Goal: Task Accomplishment & Management: Complete application form

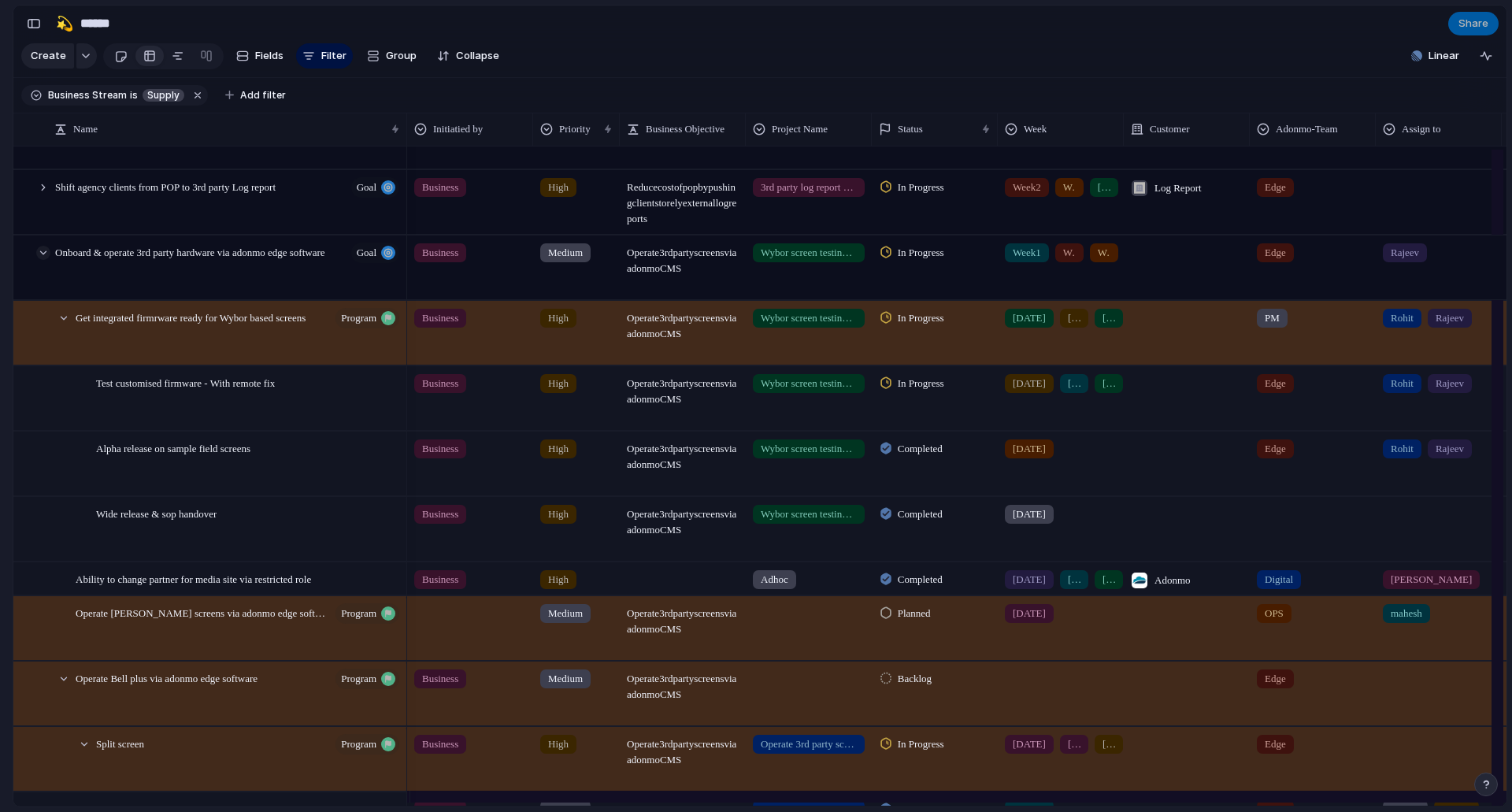
click at [42, 260] on div at bounding box center [43, 252] width 14 height 14
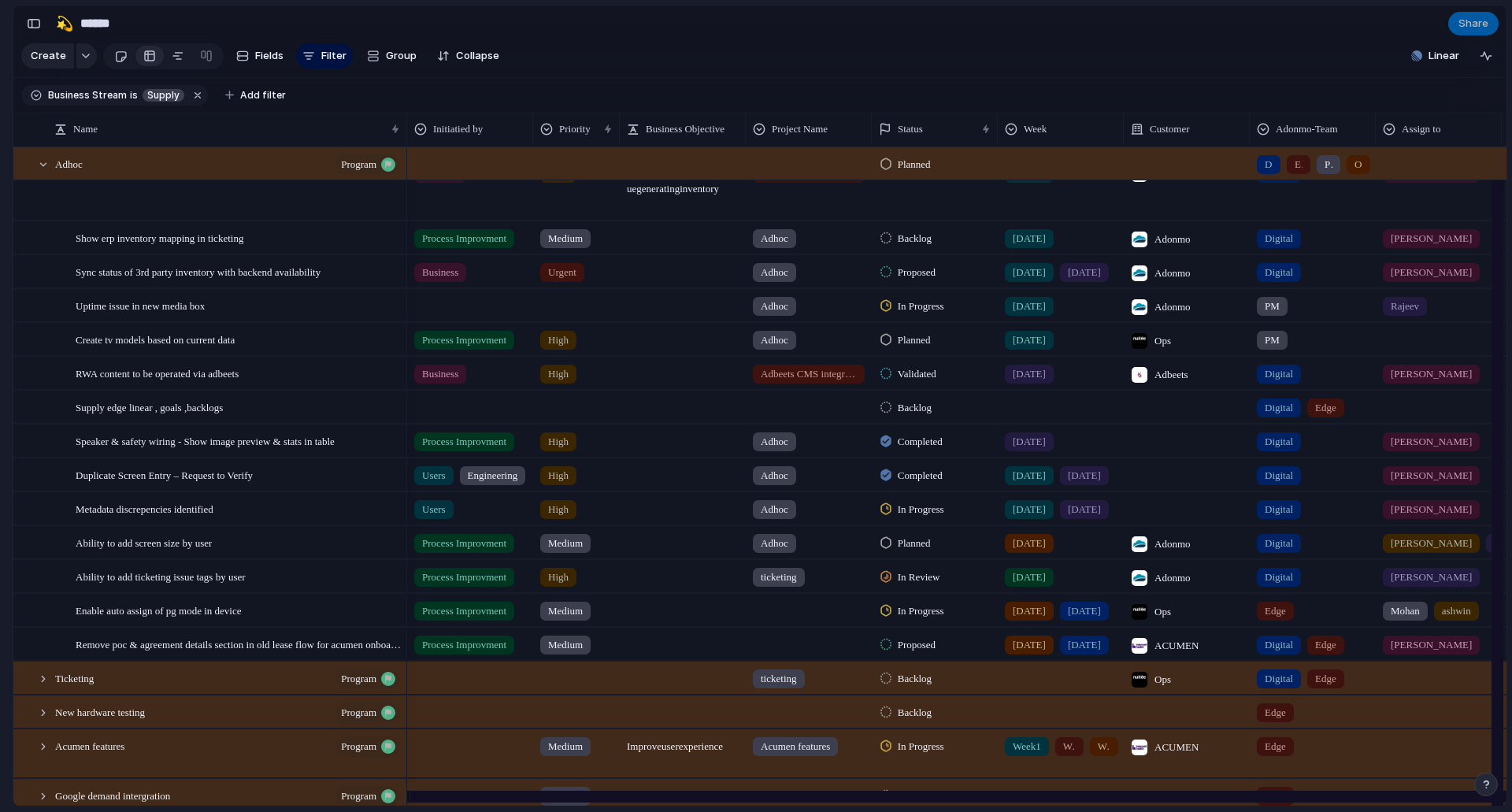
scroll to position [1831, 0]
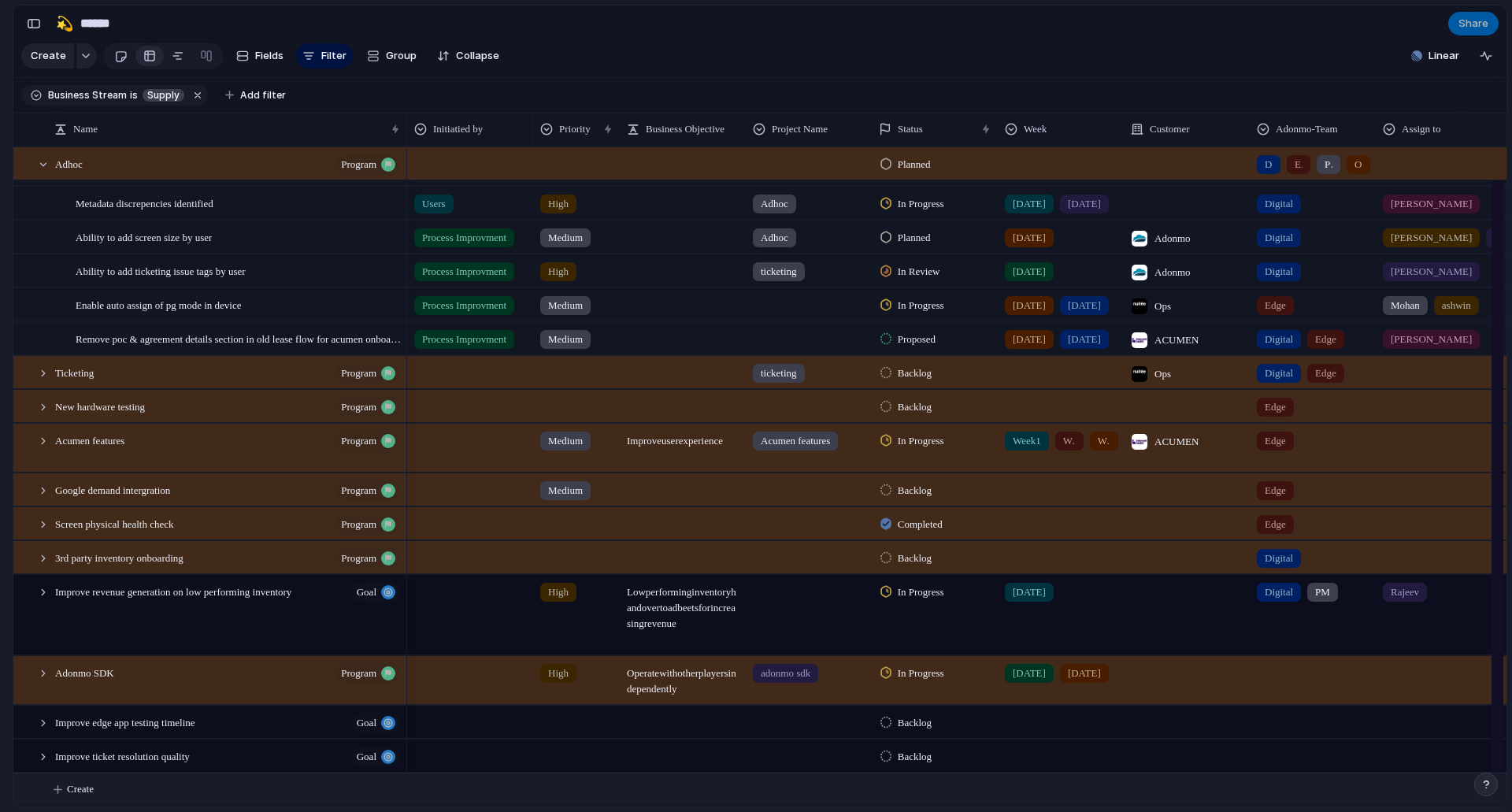
click at [94, 789] on span "Create" at bounding box center [80, 789] width 27 height 16
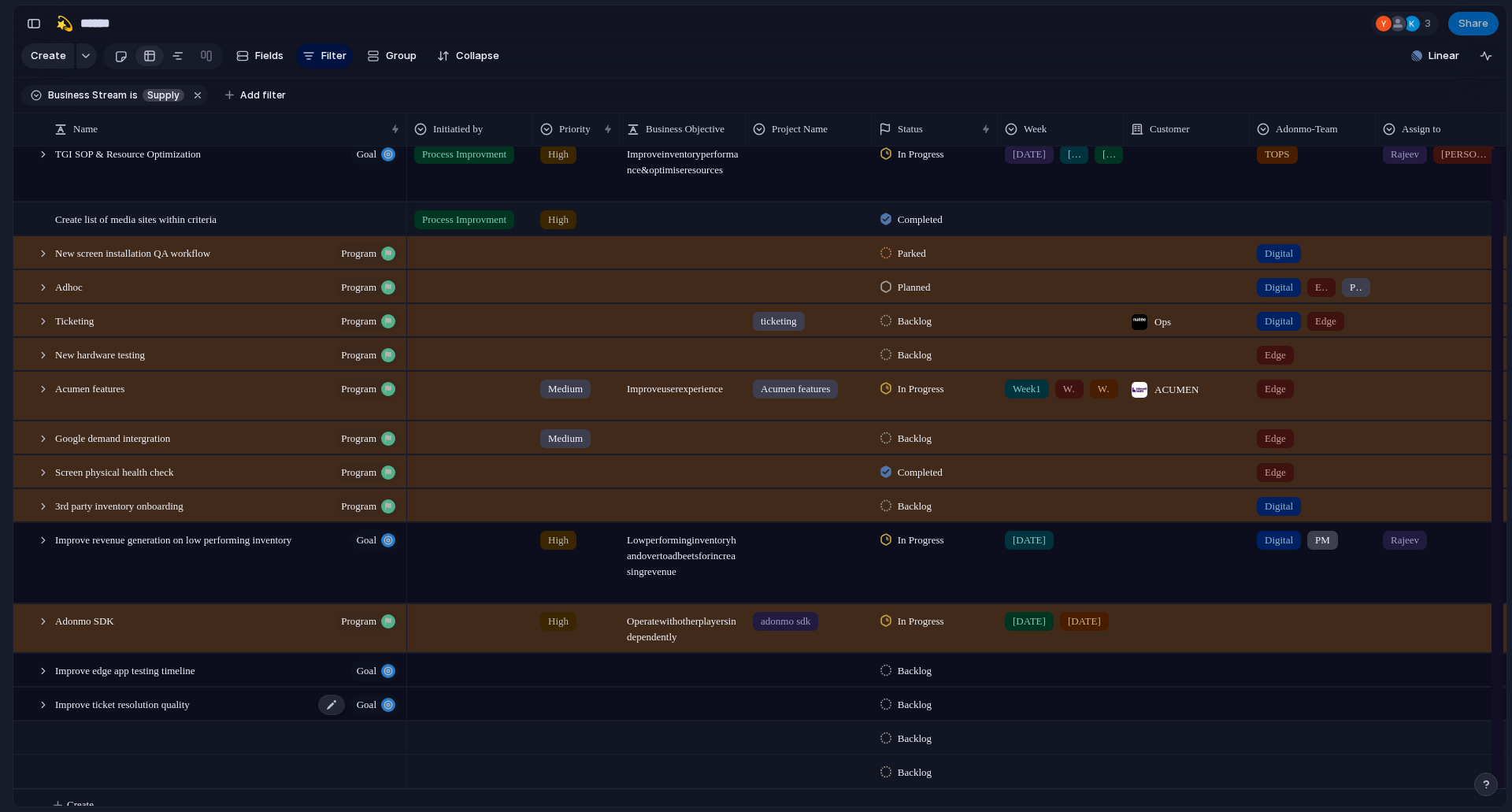
scroll to position [517, 0]
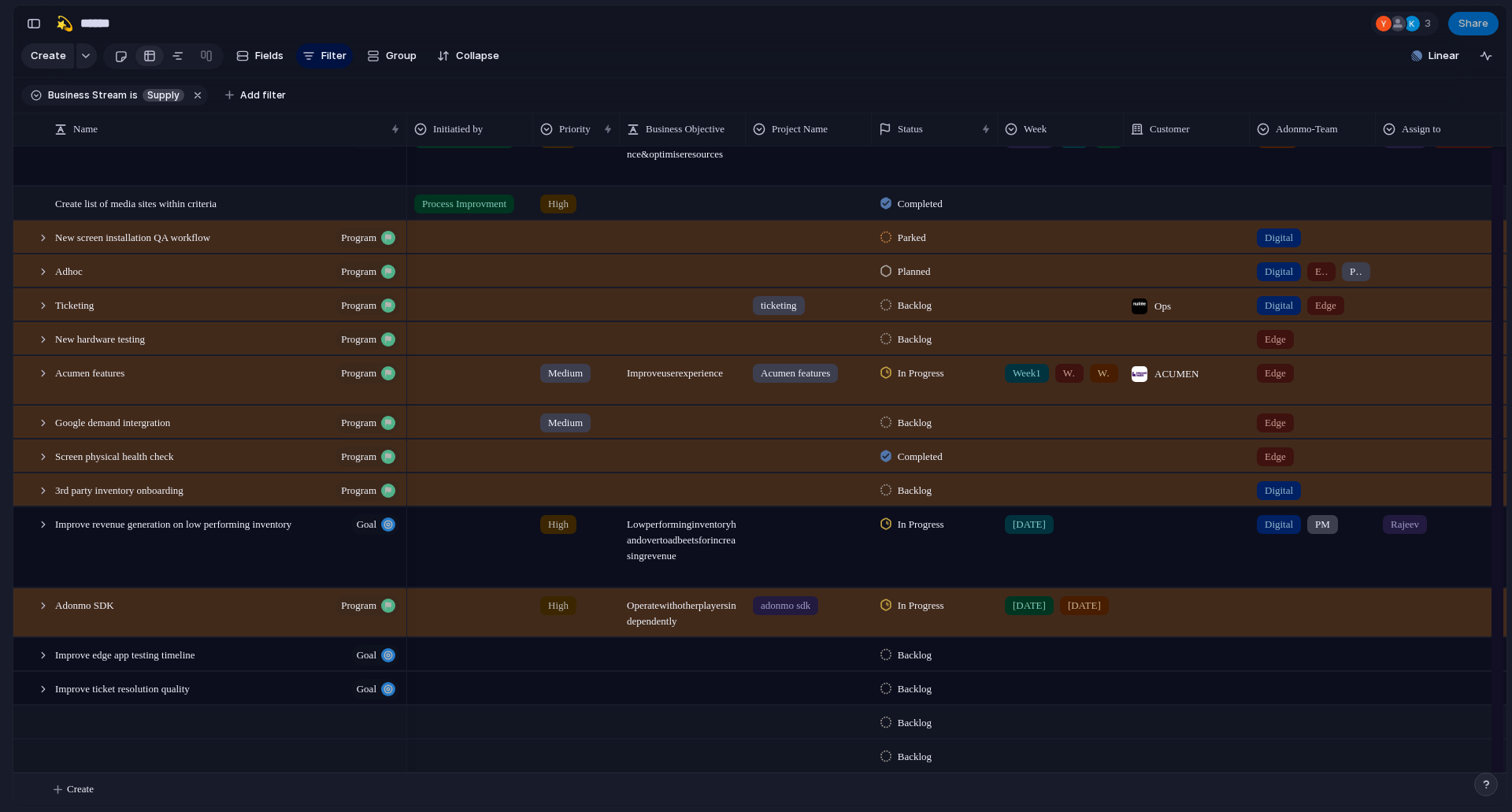
click at [78, 784] on span "Create" at bounding box center [80, 789] width 27 height 16
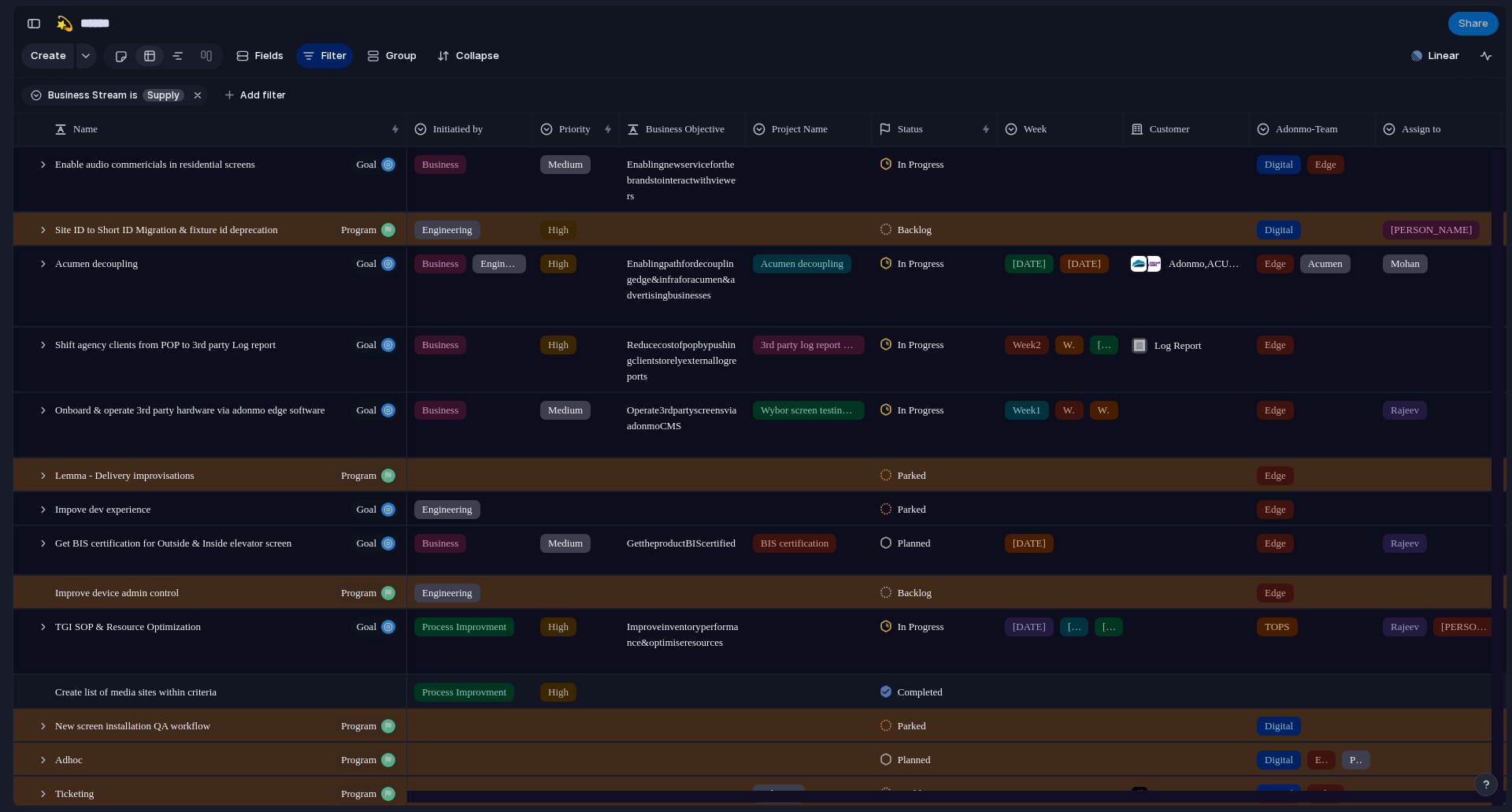
click at [324, 60] on span "Filter" at bounding box center [333, 56] width 25 height 16
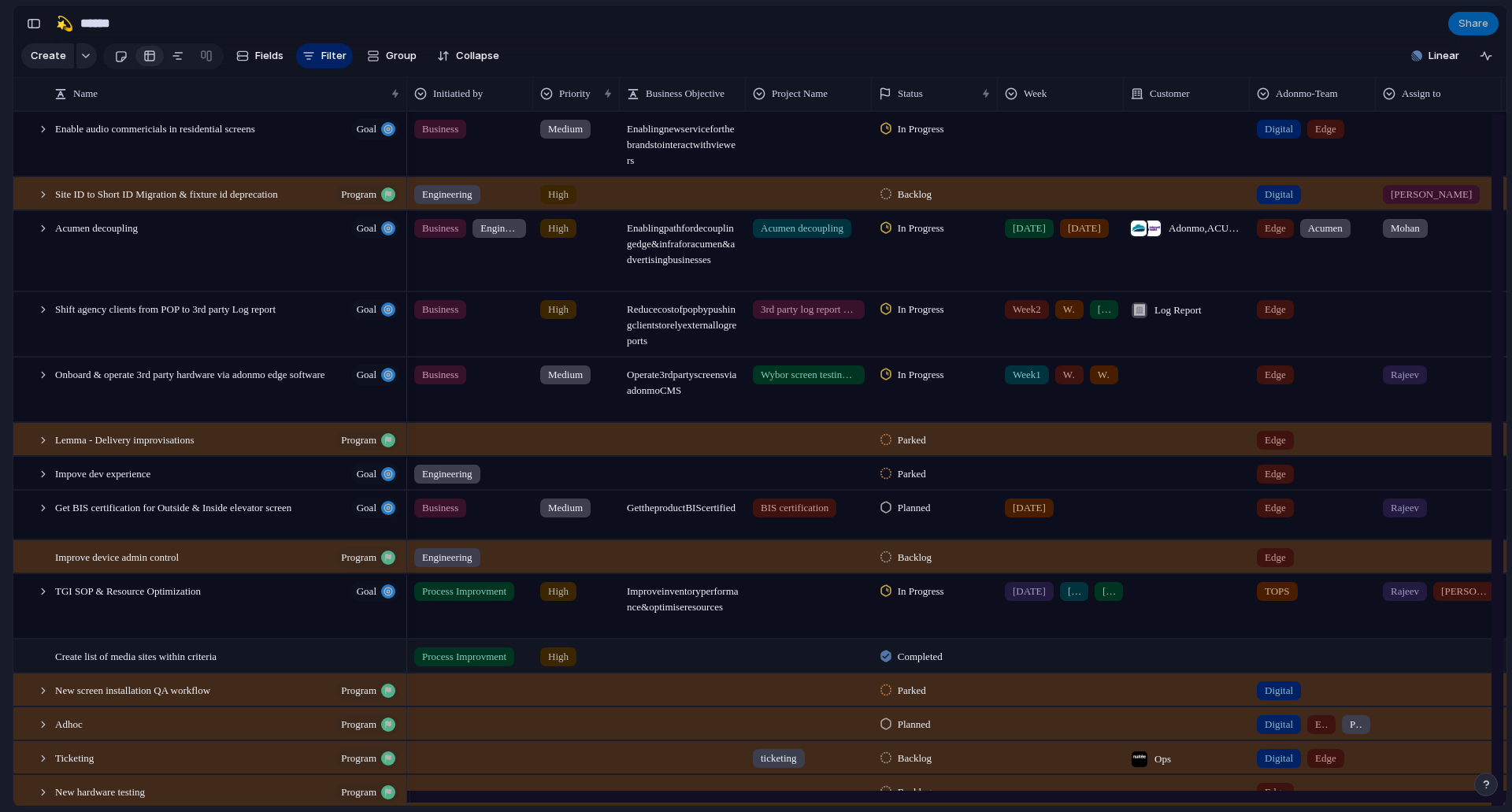
click at [324, 60] on span "Filter" at bounding box center [333, 56] width 25 height 16
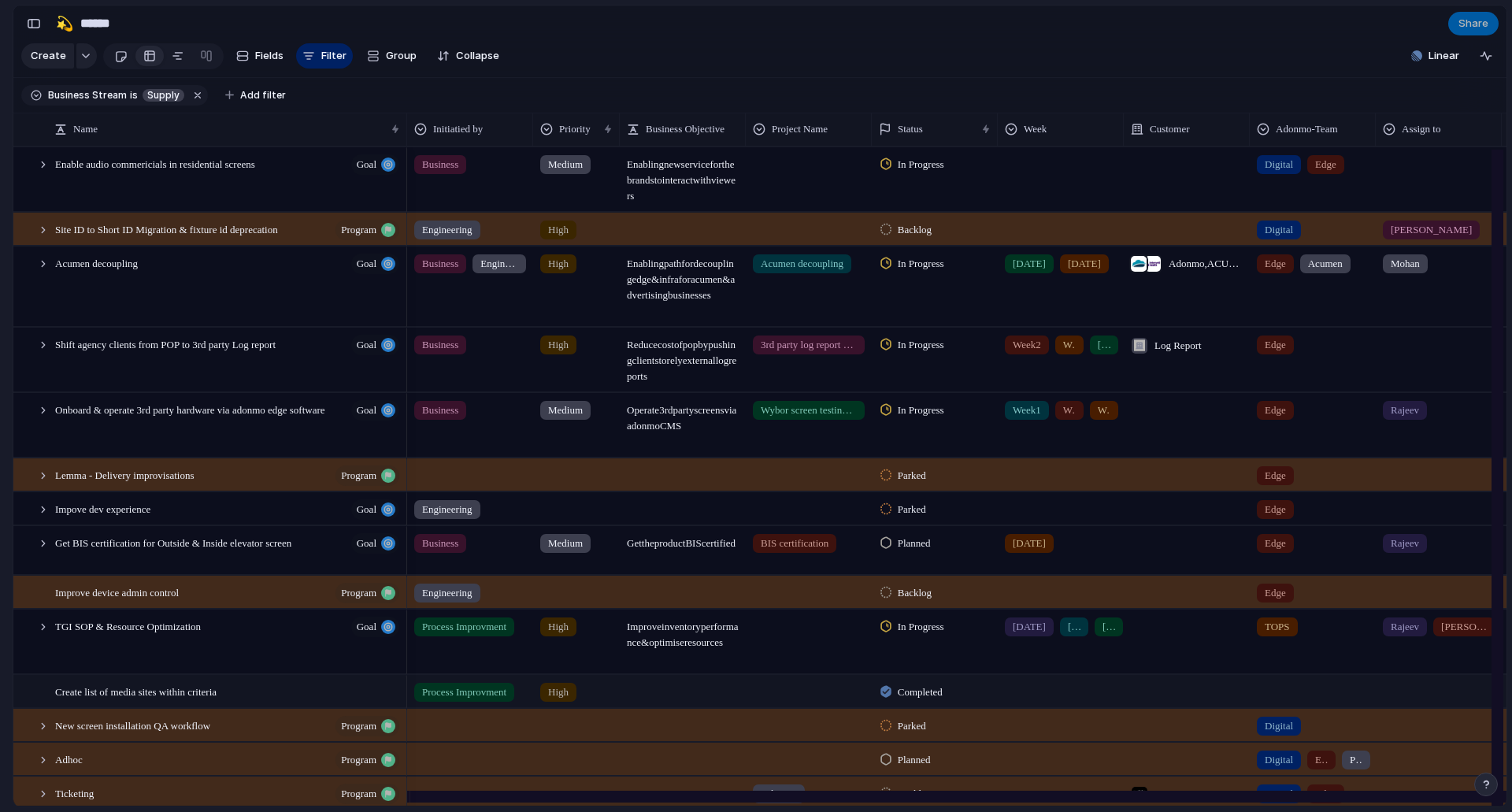
click at [324, 60] on span "Filter" at bounding box center [333, 56] width 25 height 16
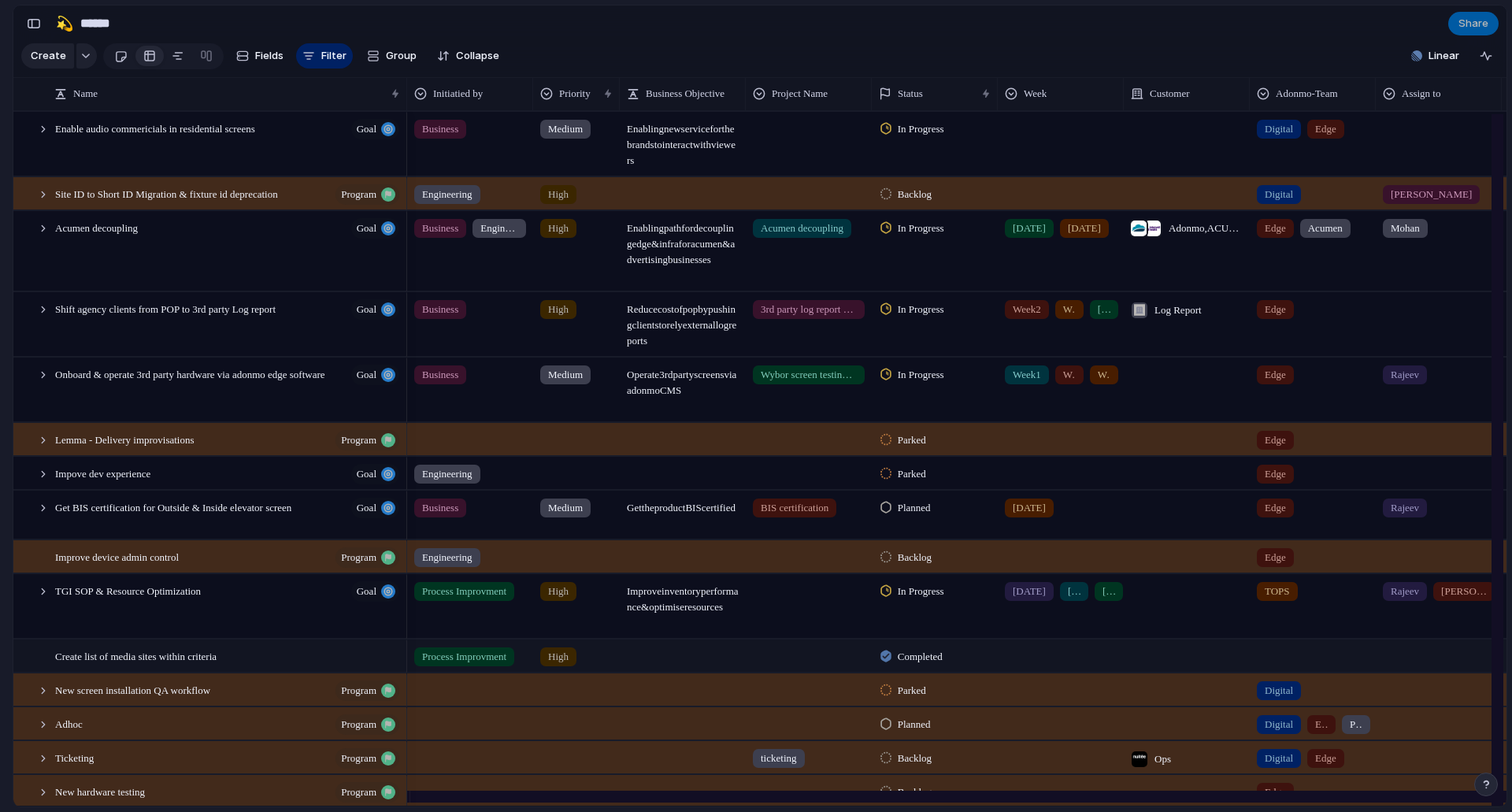
click at [324, 60] on span "Filter" at bounding box center [333, 56] width 25 height 16
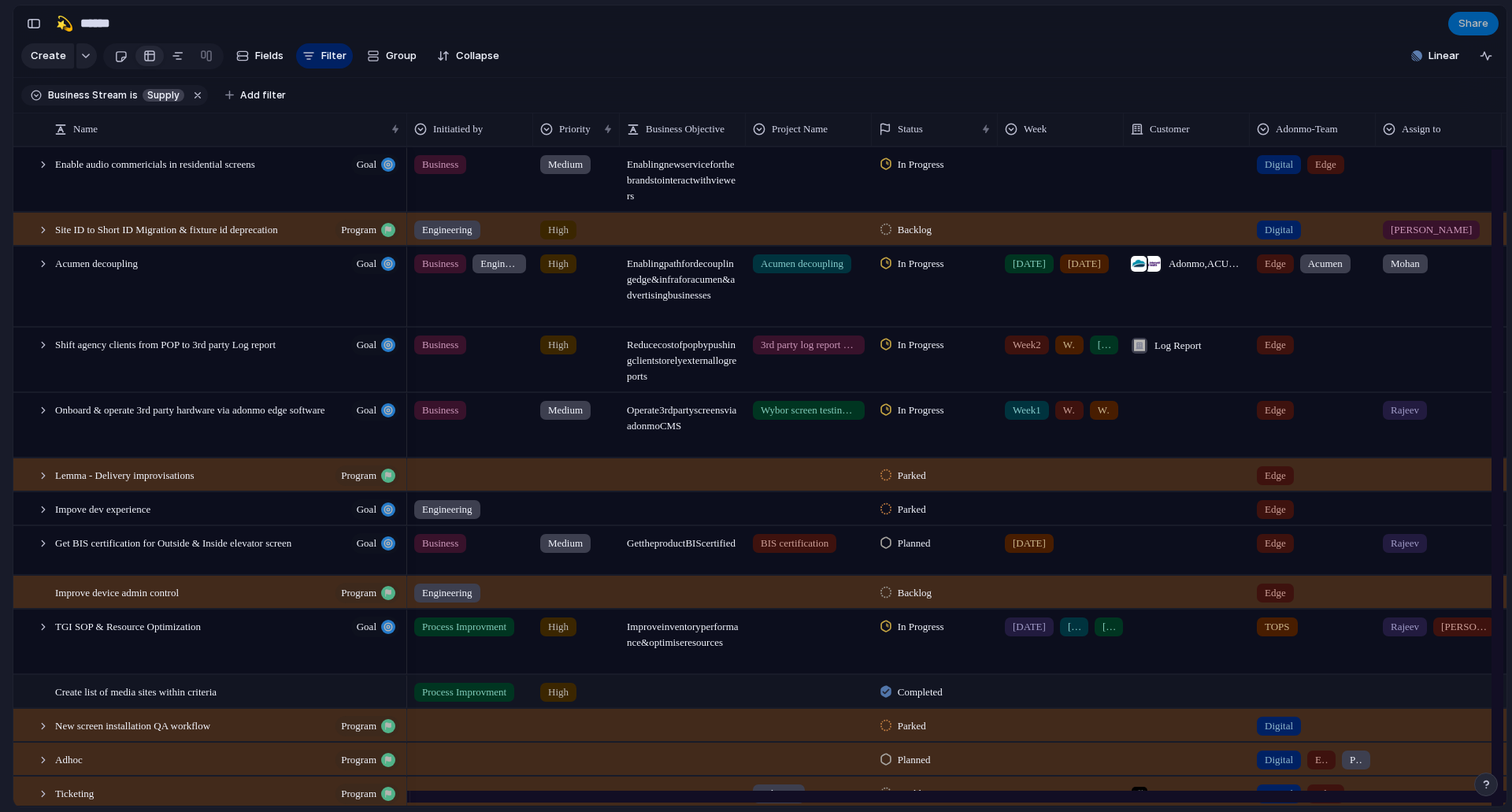
click at [324, 60] on span "Filter" at bounding box center [333, 56] width 25 height 16
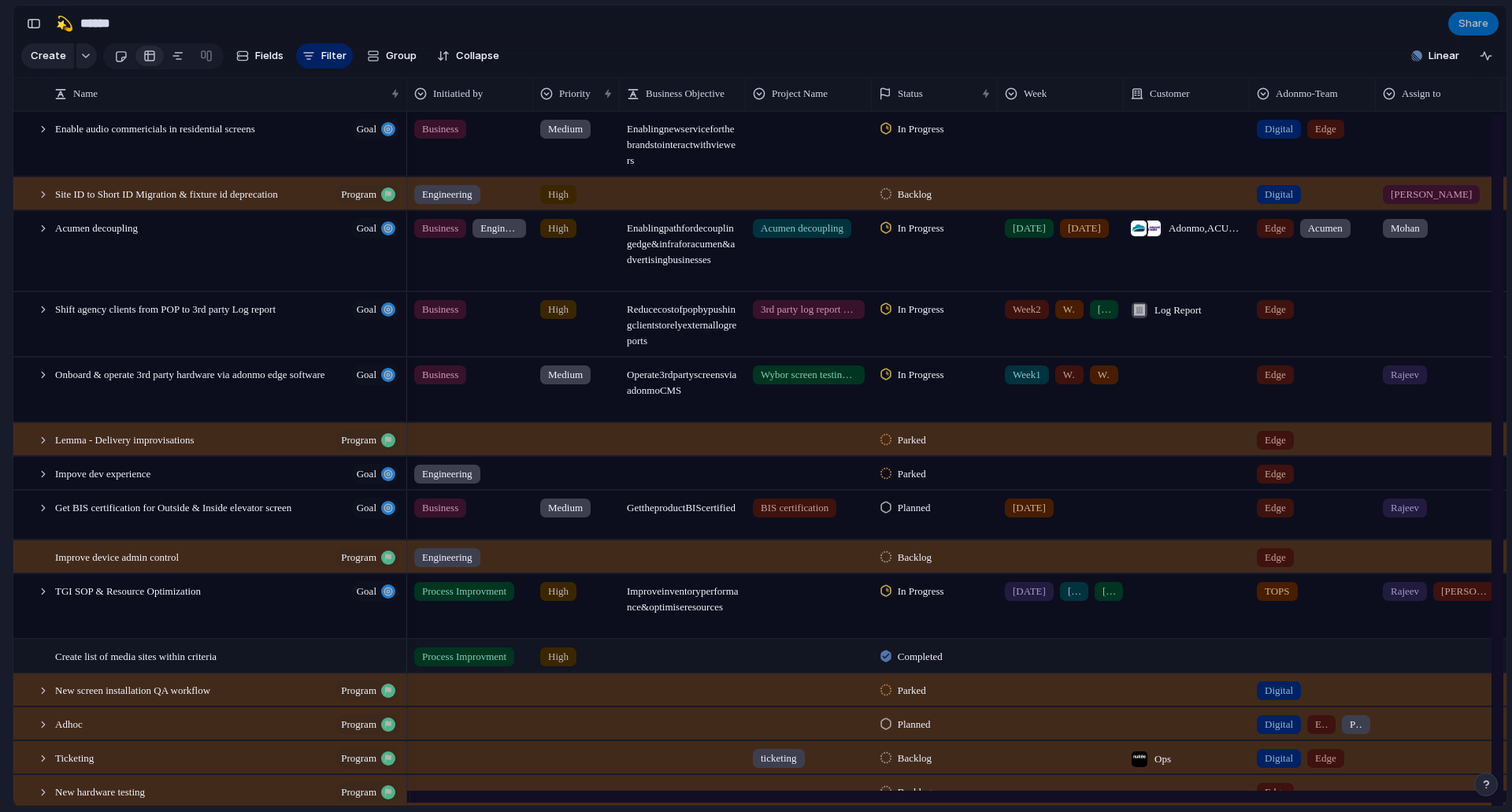
click at [344, 60] on button "Filter" at bounding box center [324, 56] width 57 height 25
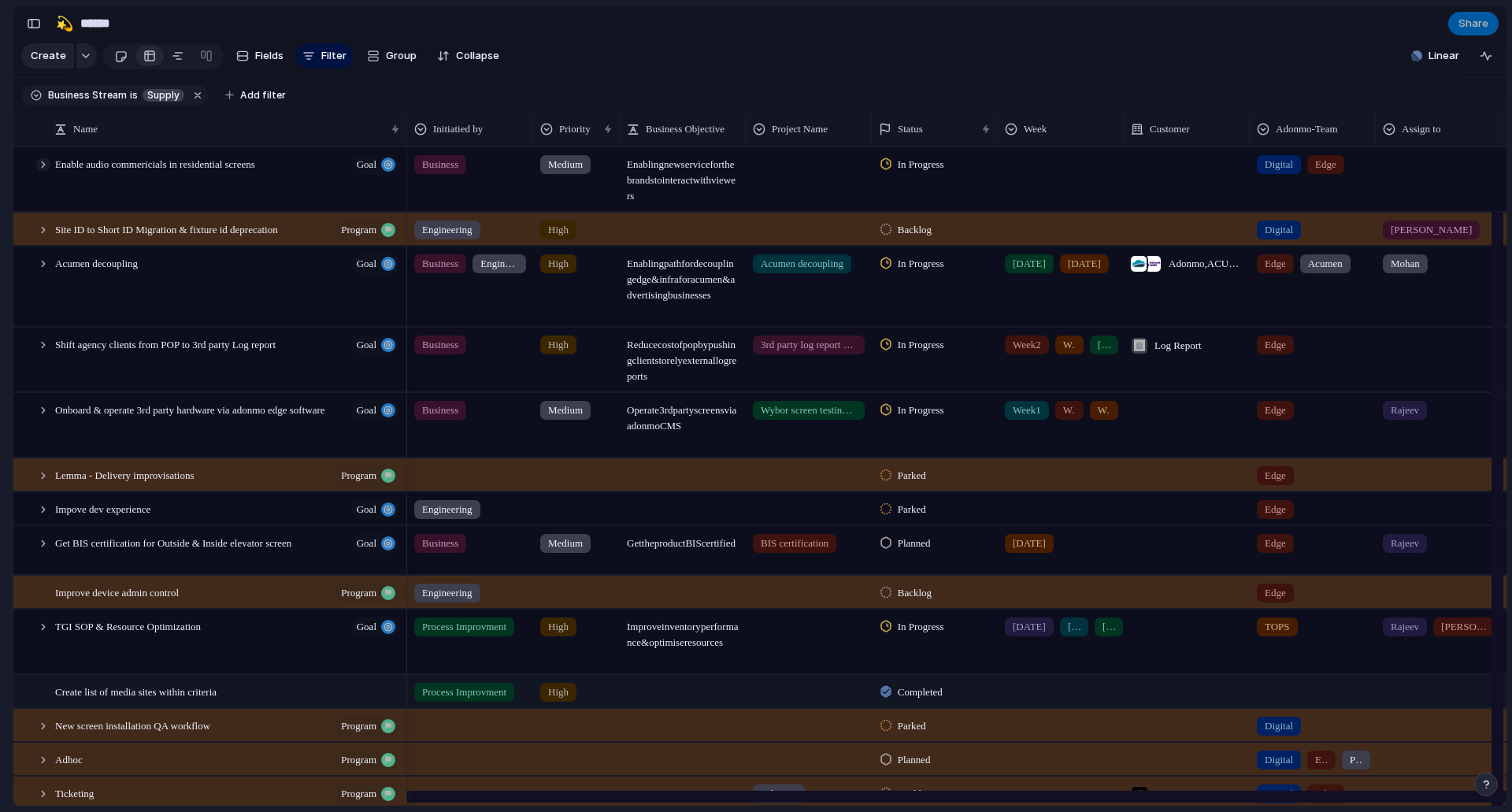
click at [42, 172] on div at bounding box center [43, 164] width 14 height 14
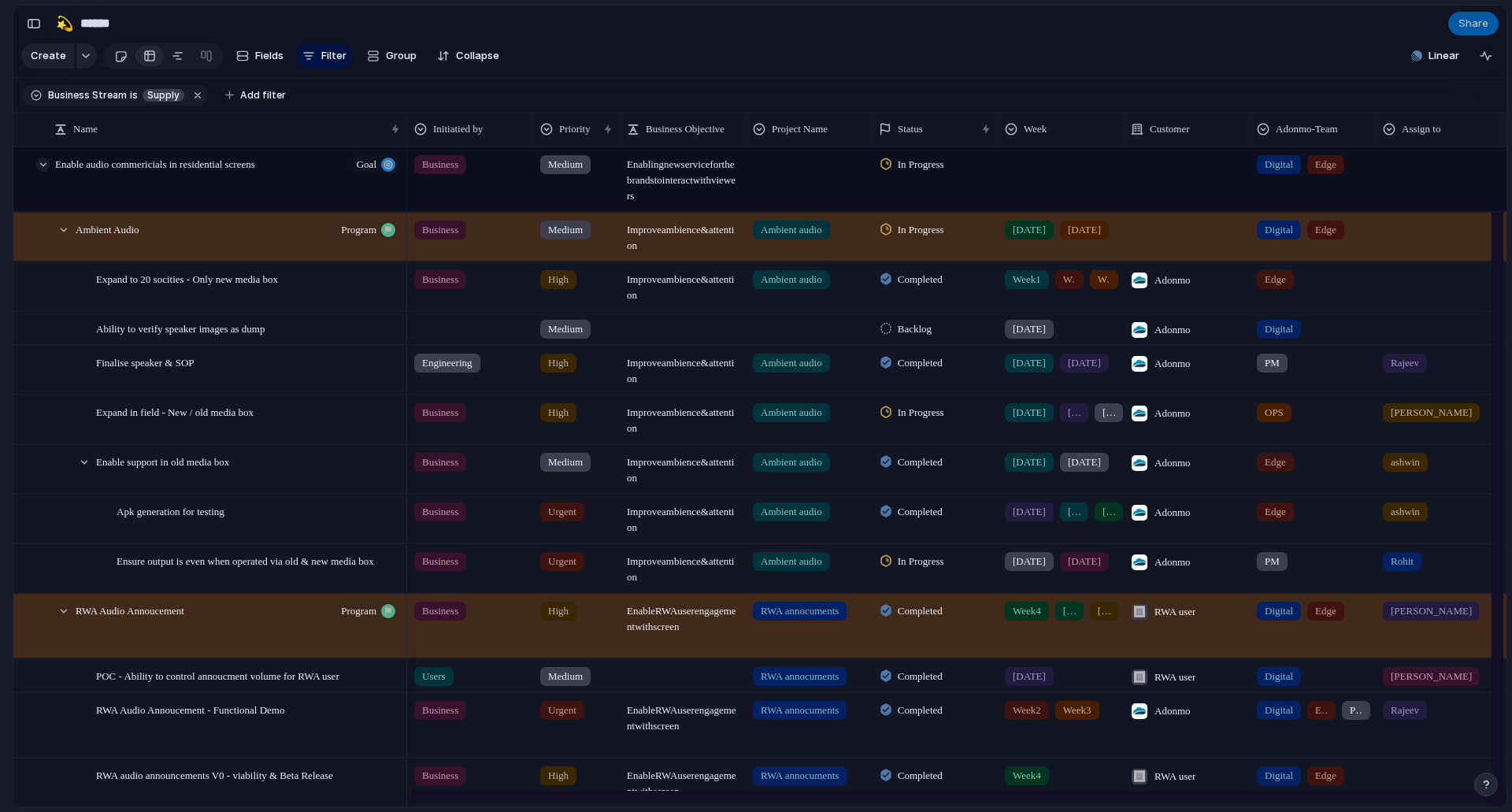
click at [42, 172] on div at bounding box center [43, 164] width 14 height 14
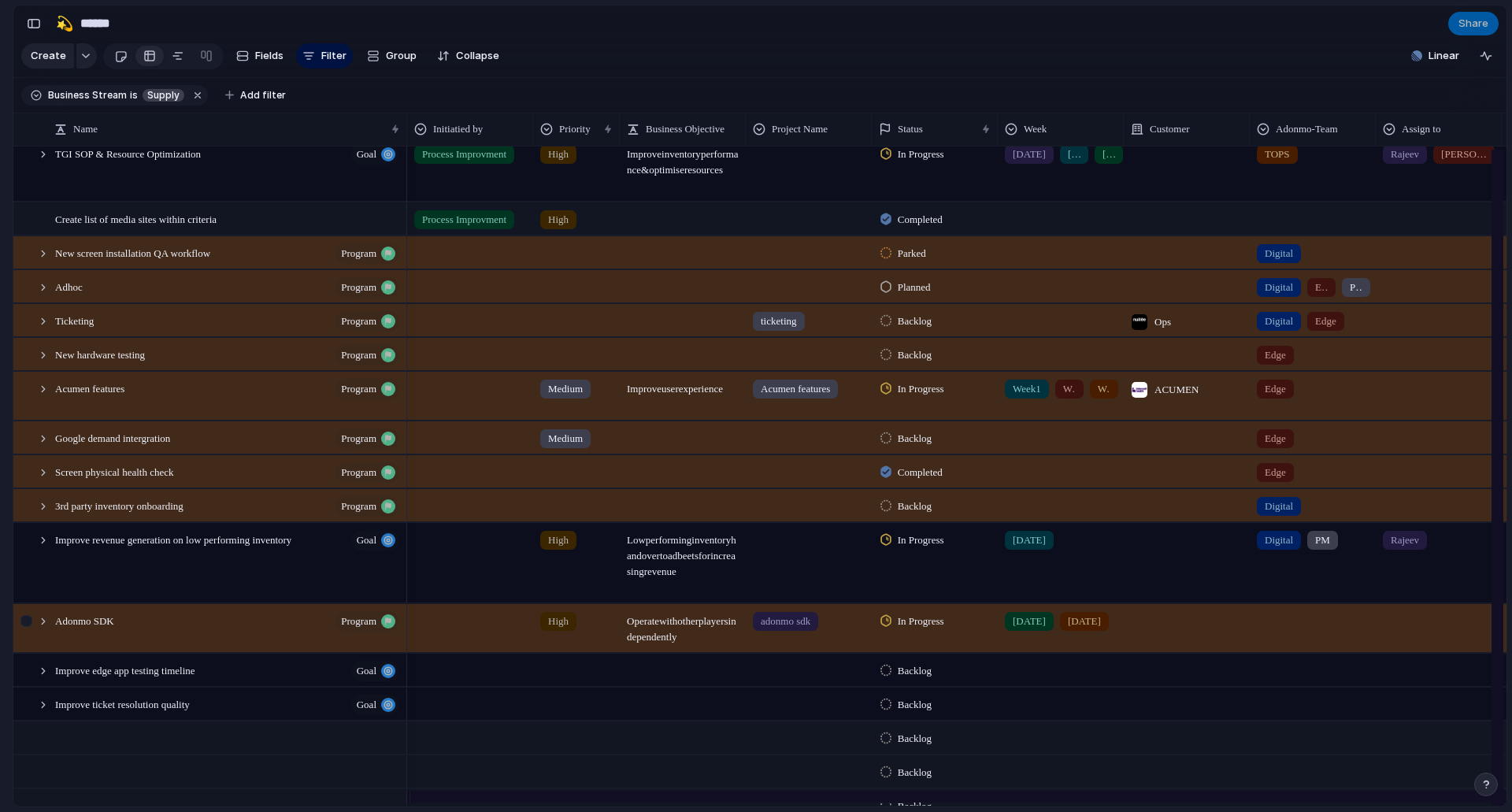
scroll to position [550, 0]
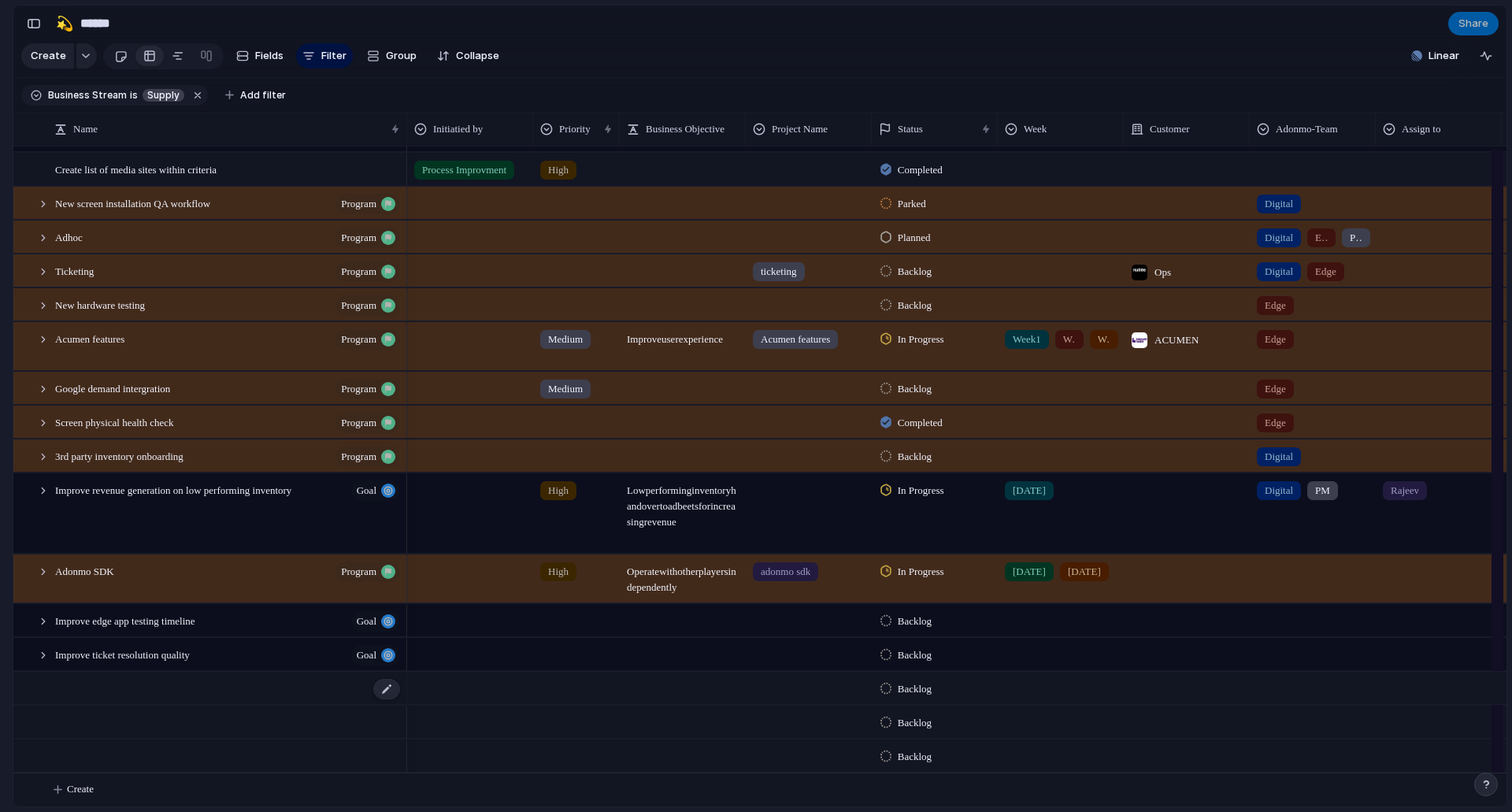
click at [119, 677] on div at bounding box center [228, 689] width 347 height 32
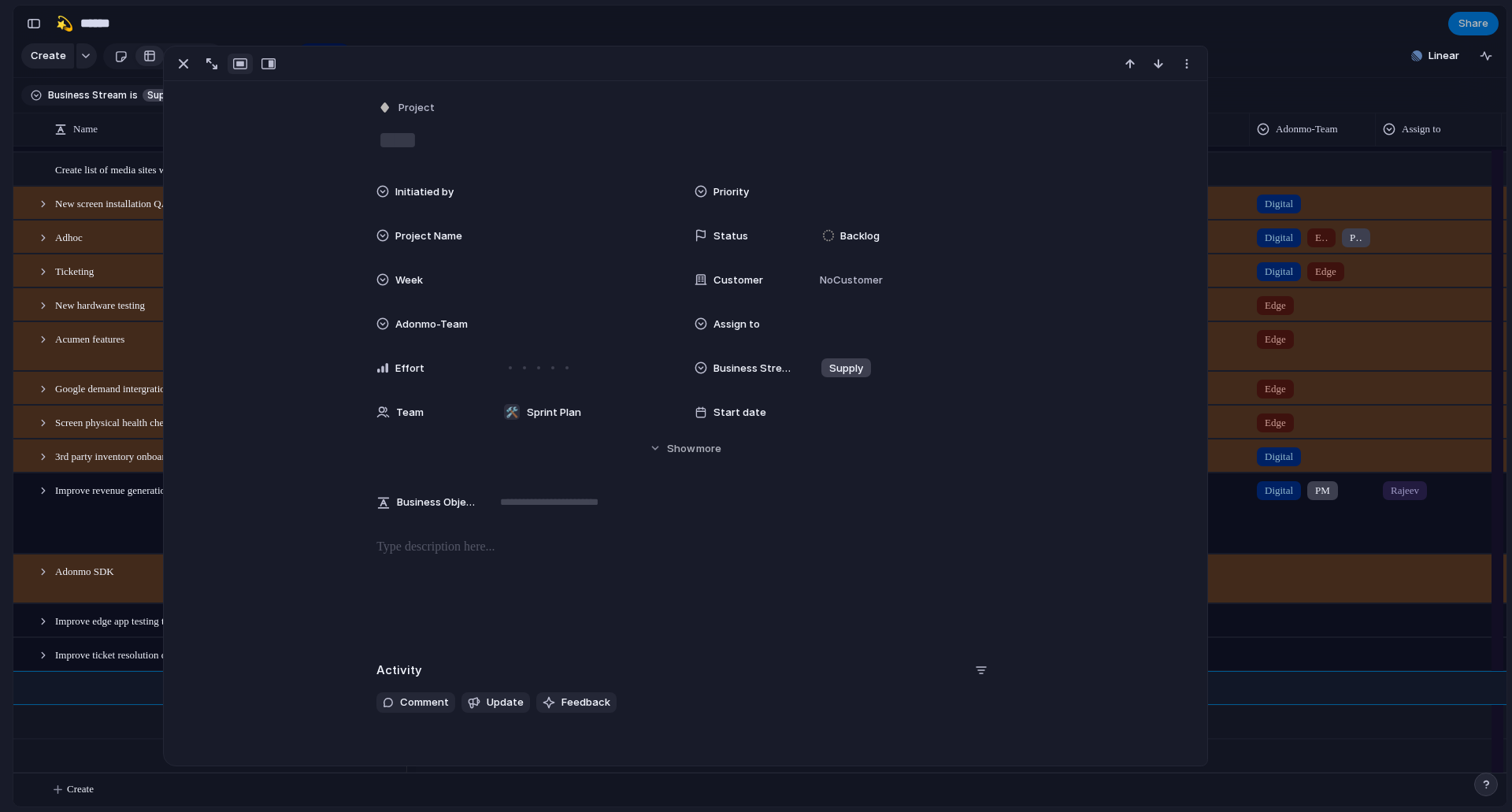
click at [115, 702] on div at bounding box center [228, 689] width 347 height 32
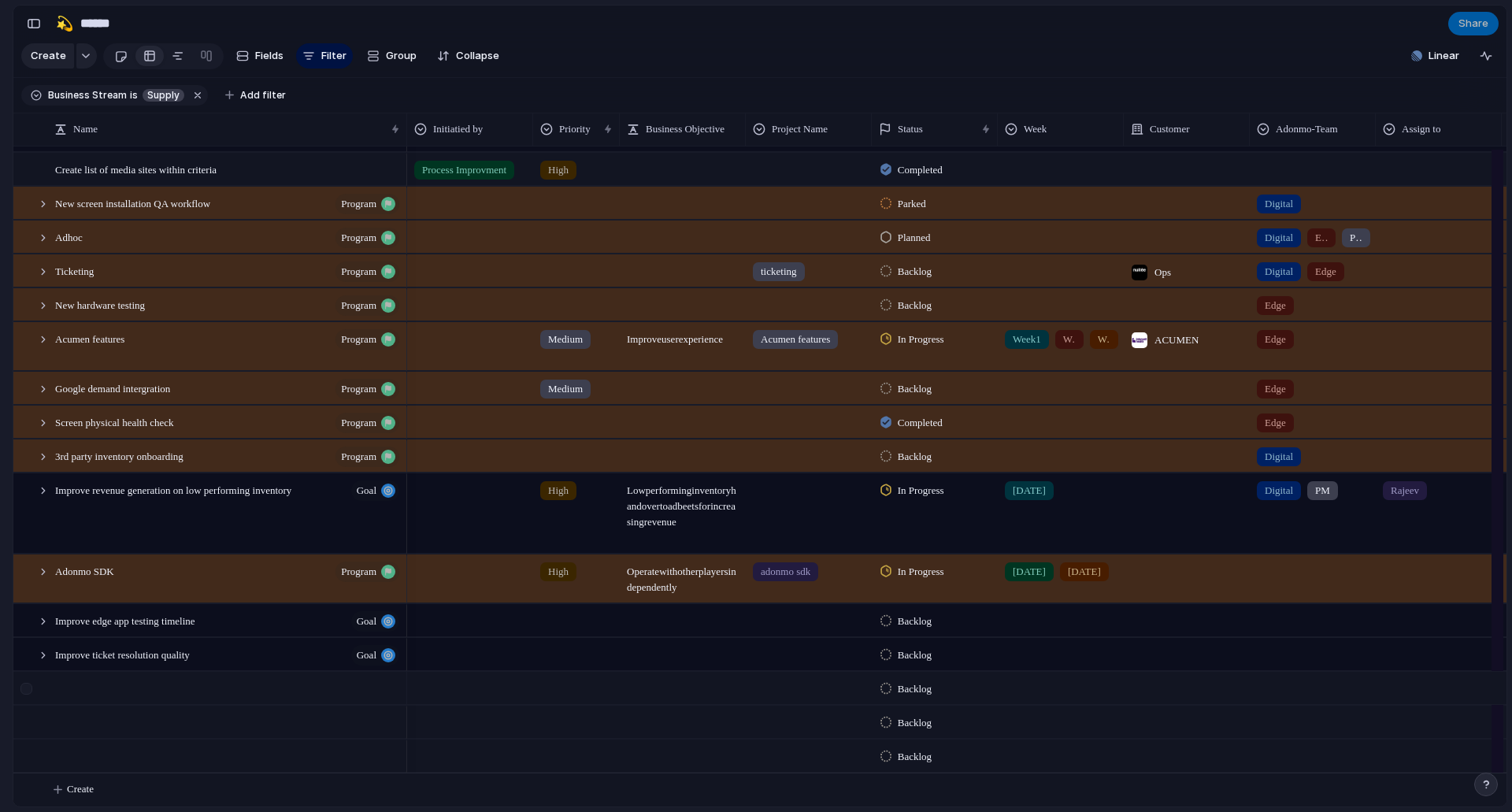
click at [29, 690] on div at bounding box center [26, 689] width 12 height 12
click at [29, 728] on div at bounding box center [26, 723] width 12 height 12
click at [824, 750] on span "Delete" at bounding box center [829, 750] width 33 height 16
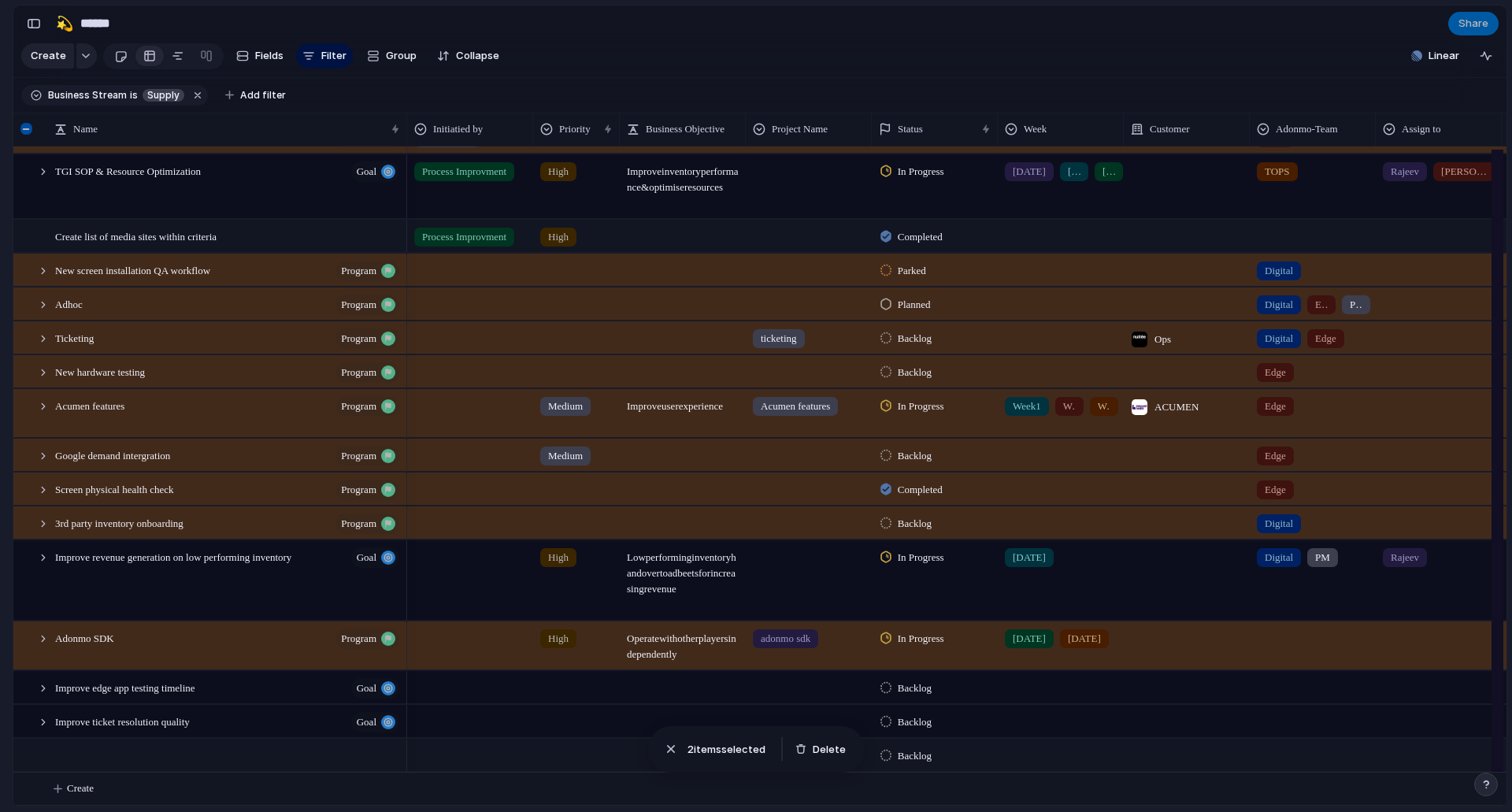
scroll to position [483, 0]
click at [117, 753] on div at bounding box center [228, 756] width 347 height 32
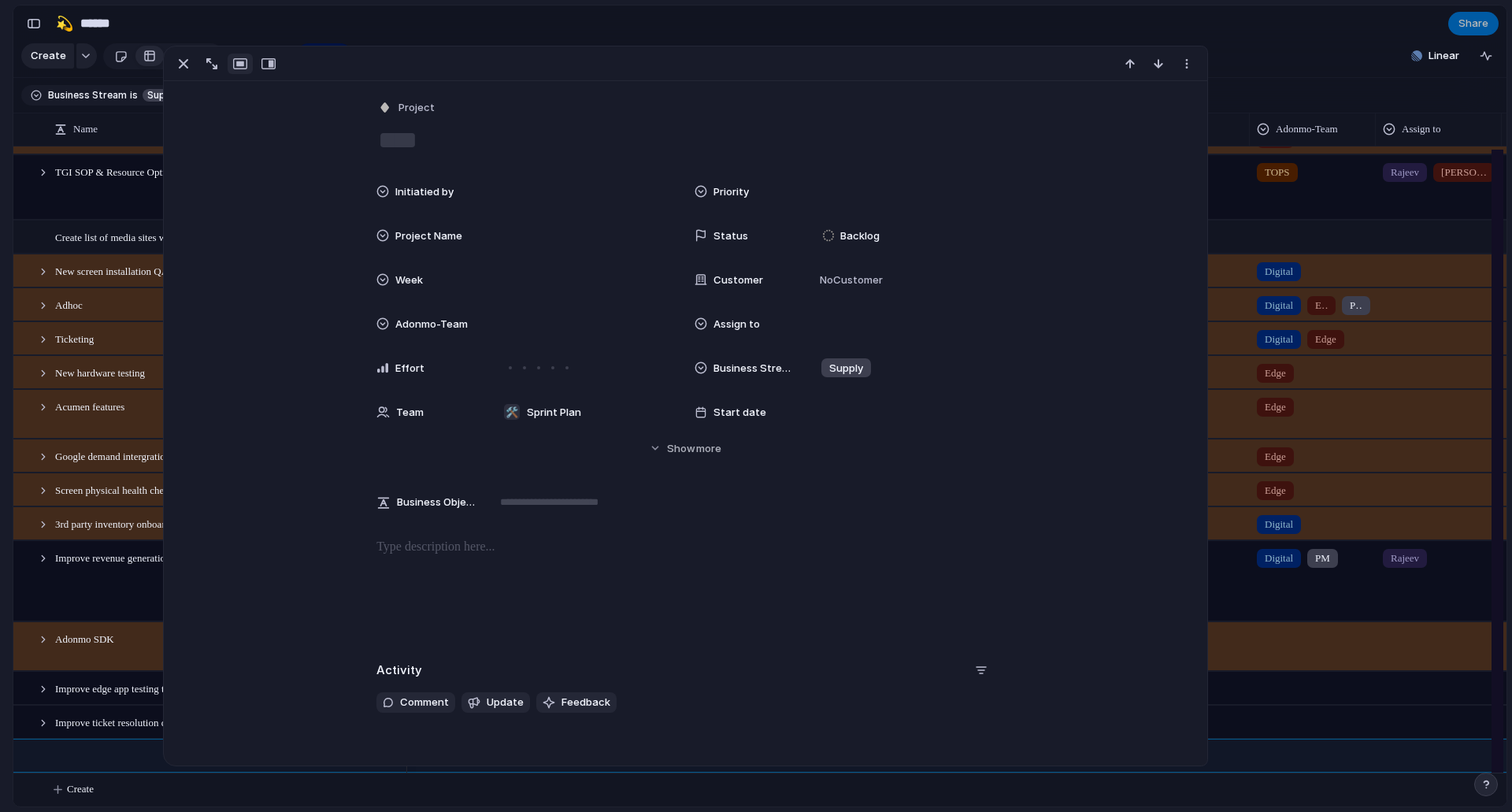
click at [533, 119] on div "Project" at bounding box center [686, 108] width 618 height 23
click at [518, 135] on textarea at bounding box center [686, 140] width 618 height 33
type textarea "**********"
click at [739, 177] on div "Priority" at bounding box center [844, 191] width 300 height 32
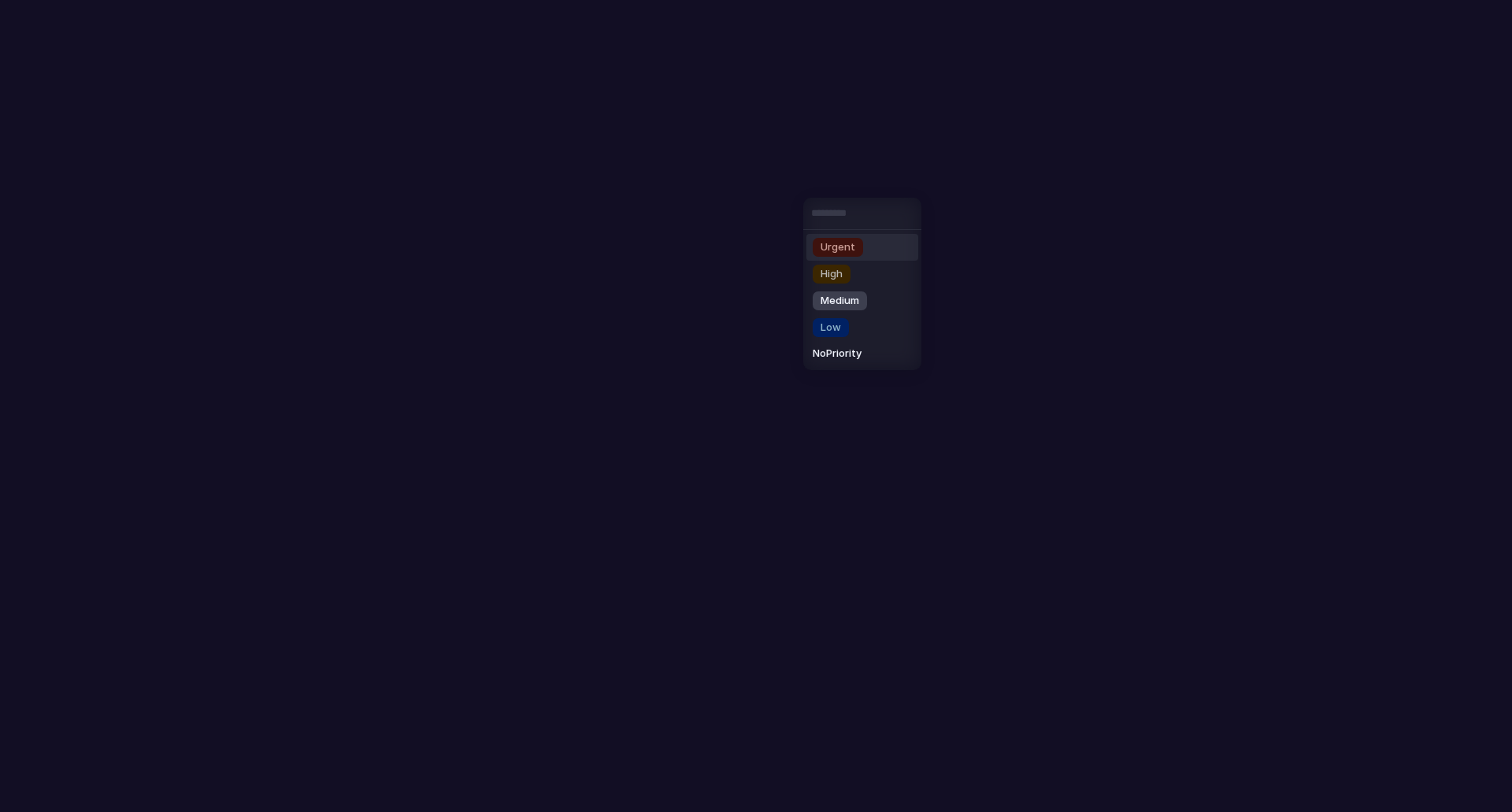
click at [733, 181] on div "Urgent High Medium Low No Priority" at bounding box center [756, 406] width 1512 height 812
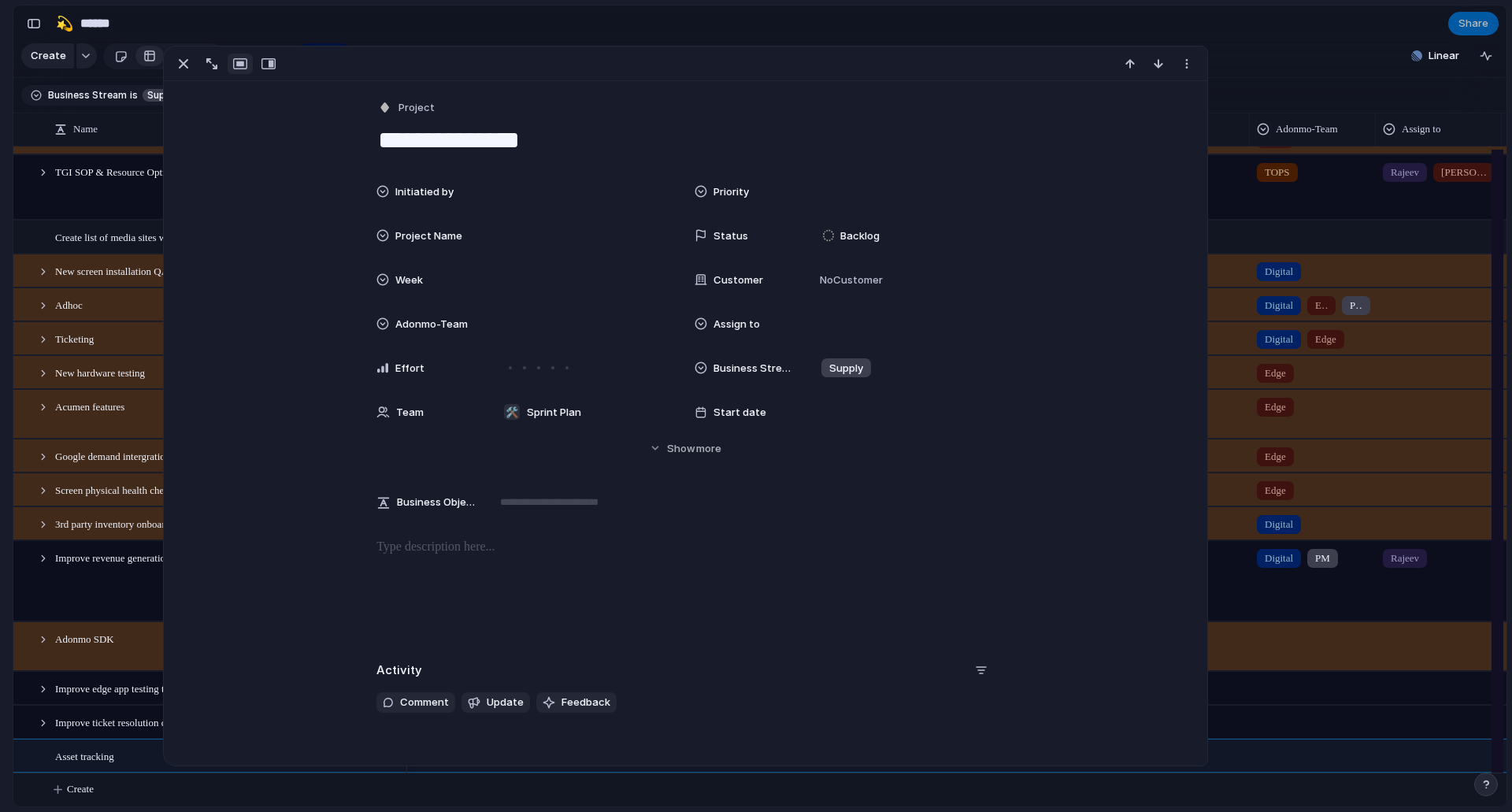
click at [731, 182] on div "Priority" at bounding box center [844, 191] width 300 height 32
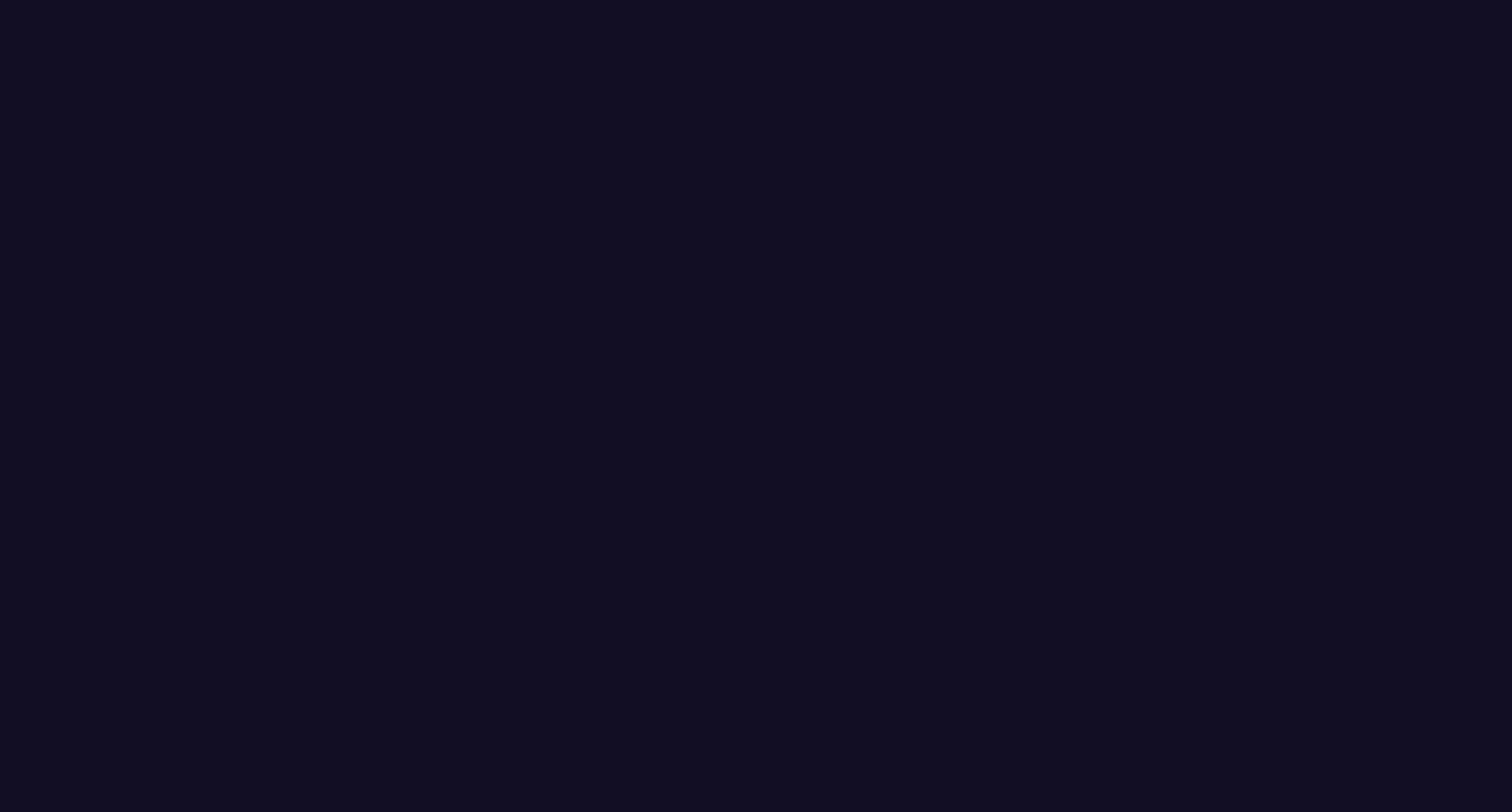
click at [726, 186] on div "Urgent High Medium Low No Priority" at bounding box center [756, 406] width 1512 height 812
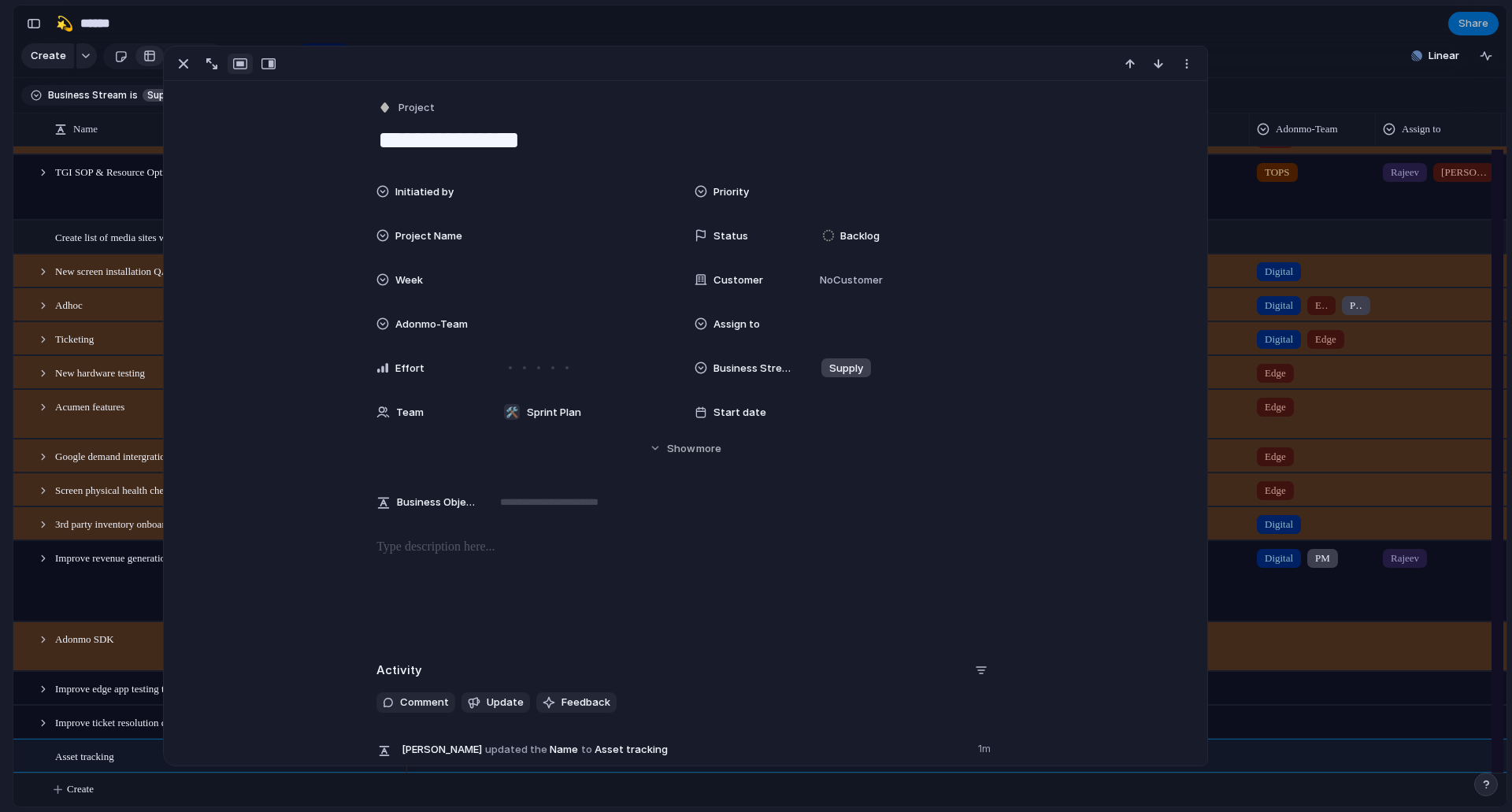
click at [404, 191] on span "Initiatied by" at bounding box center [424, 192] width 58 height 16
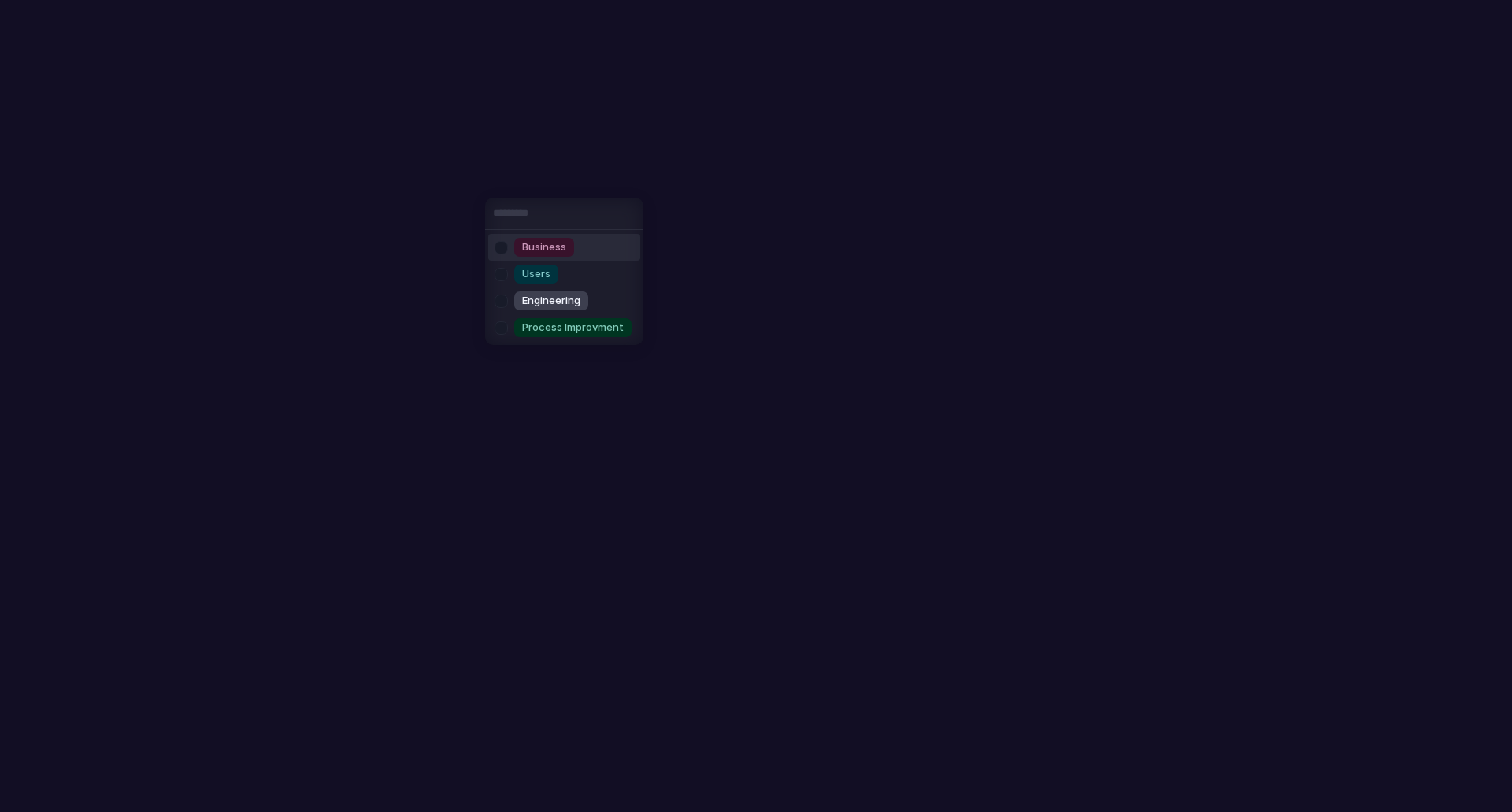
click at [582, 244] on li "Business" at bounding box center [564, 247] width 152 height 27
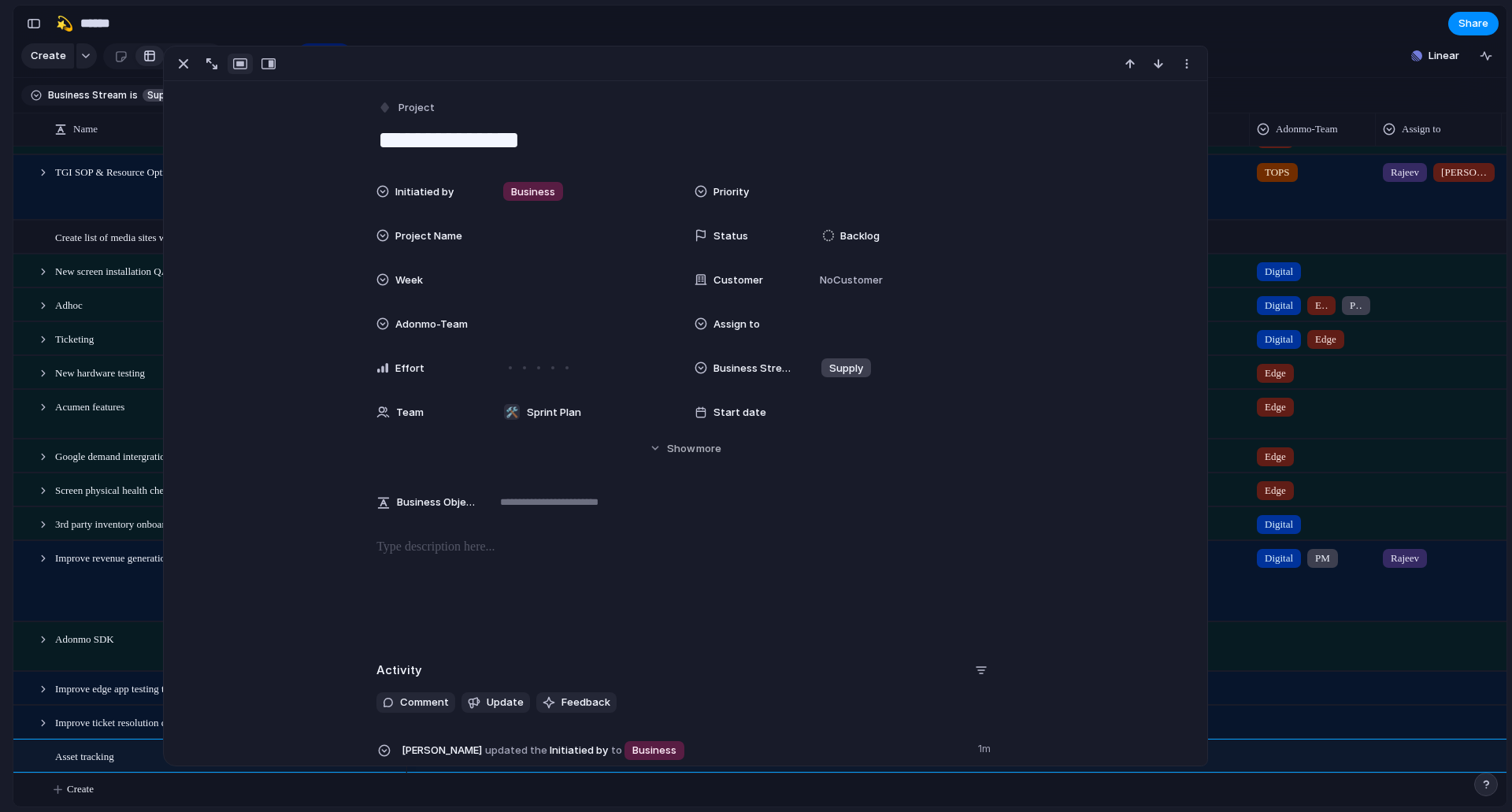
scroll to position [467, 0]
click at [497, 274] on div at bounding box center [583, 279] width 172 height 18
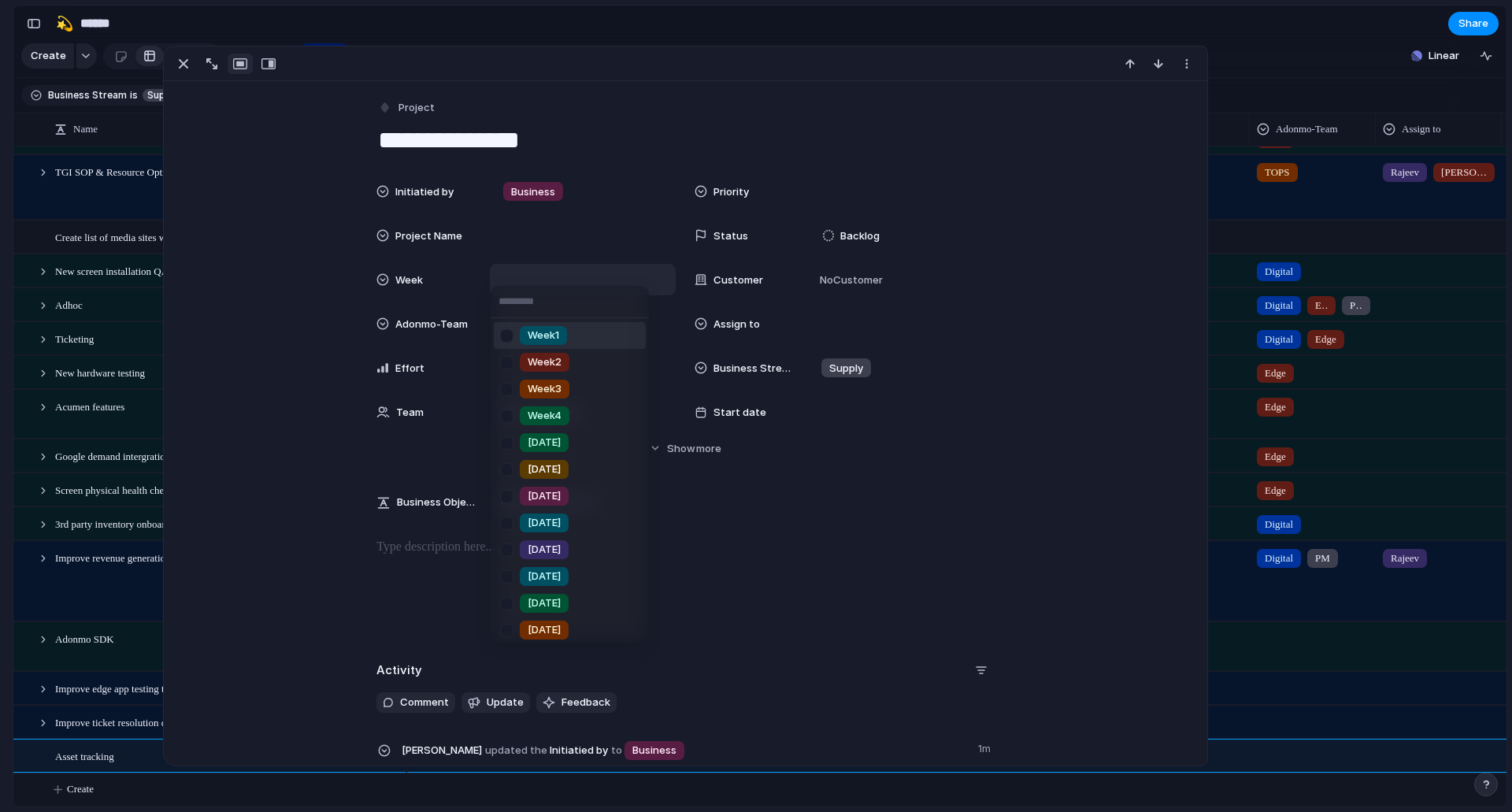
click at [497, 236] on div "Week1 Week2 Week3 Week4 [DATE] [DATE] [DATE] [DATE] [DATE] [DATE] [DATE] [DATE]…" at bounding box center [756, 406] width 1512 height 812
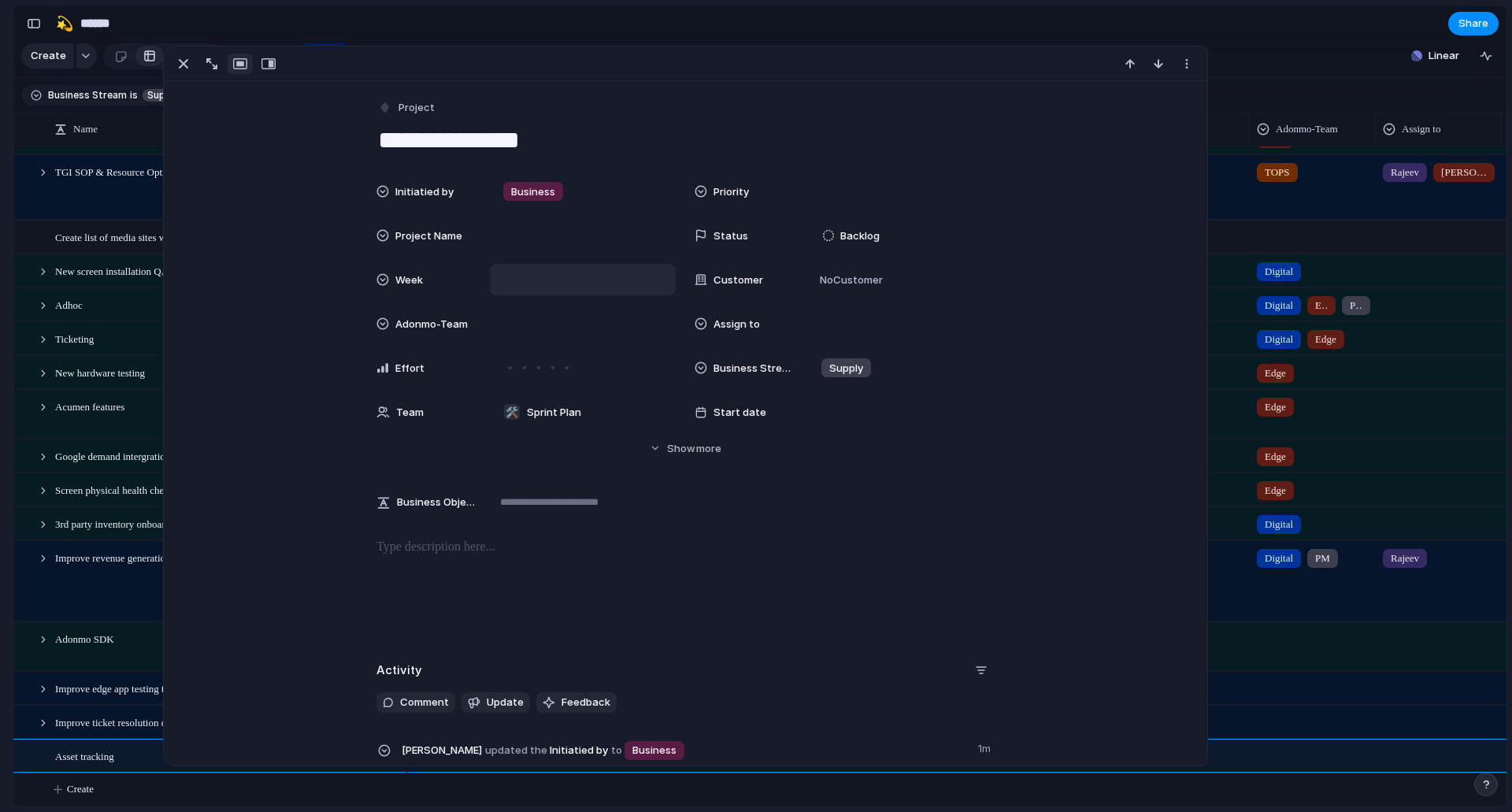
click at [794, 188] on div "Priority" at bounding box center [844, 191] width 300 height 32
click at [880, 297] on li "Medium" at bounding box center [888, 301] width 152 height 27
click at [498, 232] on div at bounding box center [583, 235] width 172 height 18
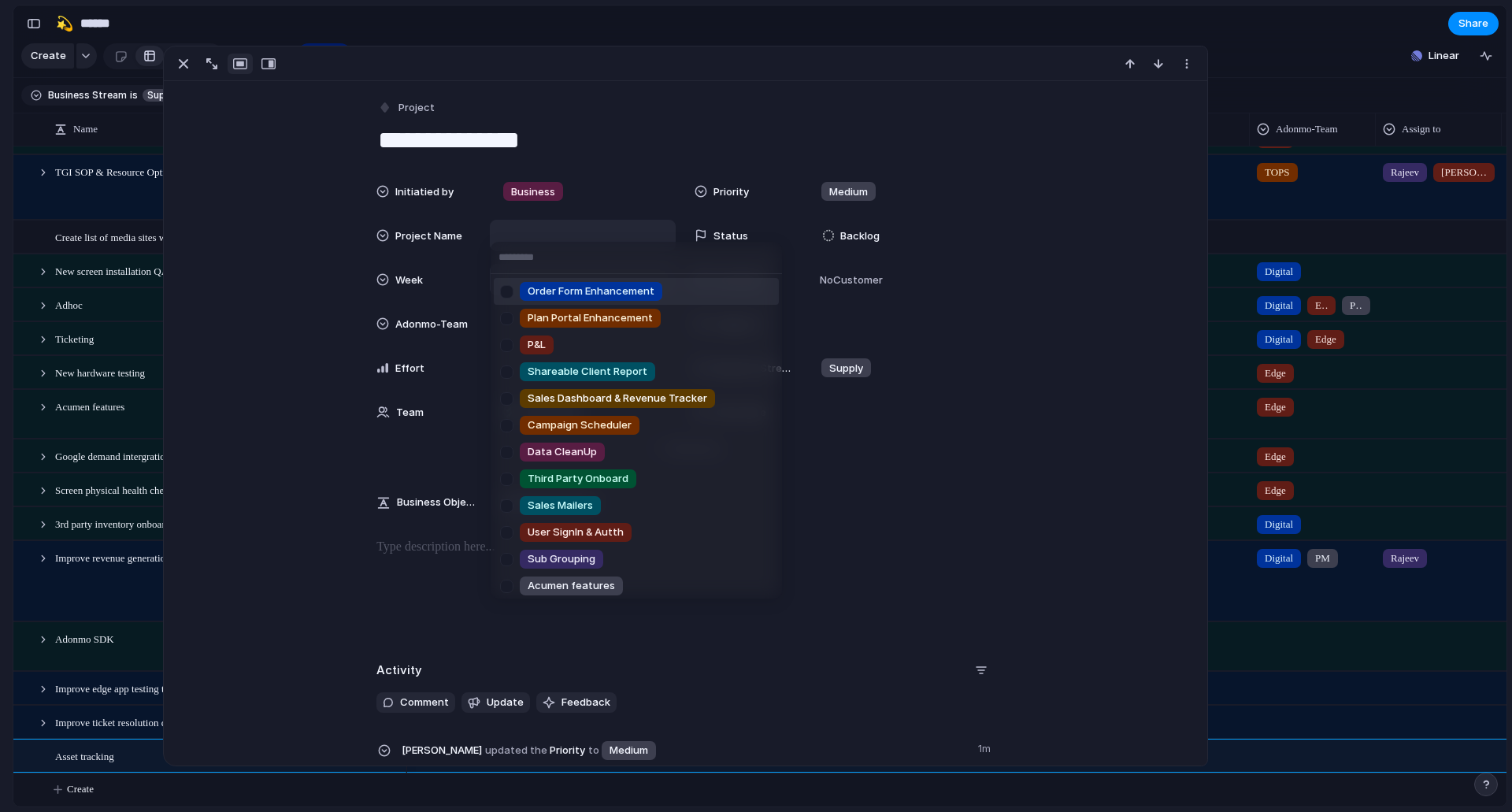
click at [555, 235] on div "Order Form Enhancement Plan Portal Enhancement P&L Shareable Client Report Sale…" at bounding box center [756, 406] width 1512 height 812
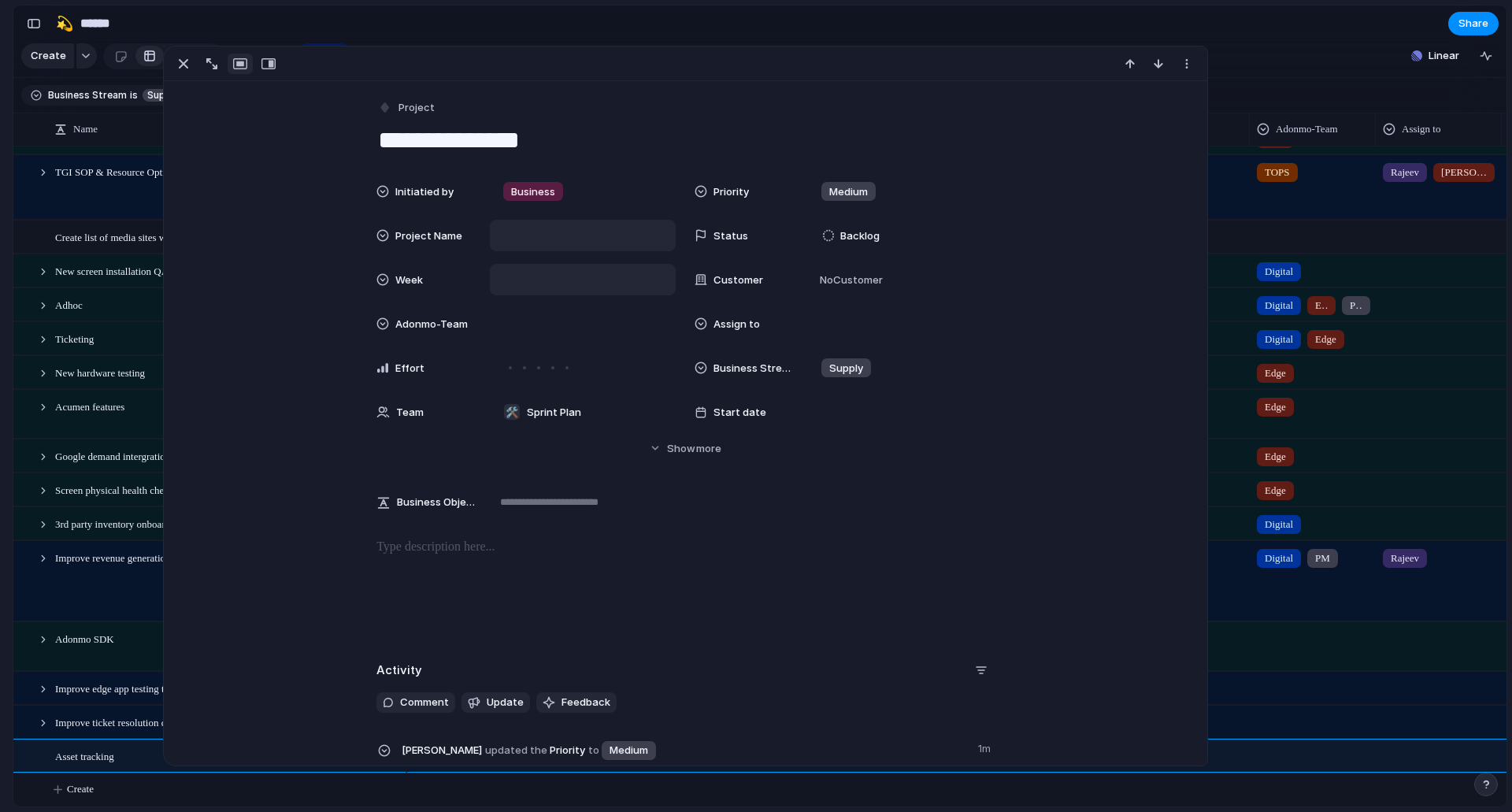
click at [556, 235] on div at bounding box center [583, 235] width 172 height 18
type input "**********"
click at [281, 271] on div "Initiatied by Business Priority Medium Project Name Asset tracking Status Backl…" at bounding box center [686, 316] width 1006 height 280
click at [544, 320] on div at bounding box center [583, 324] width 172 height 18
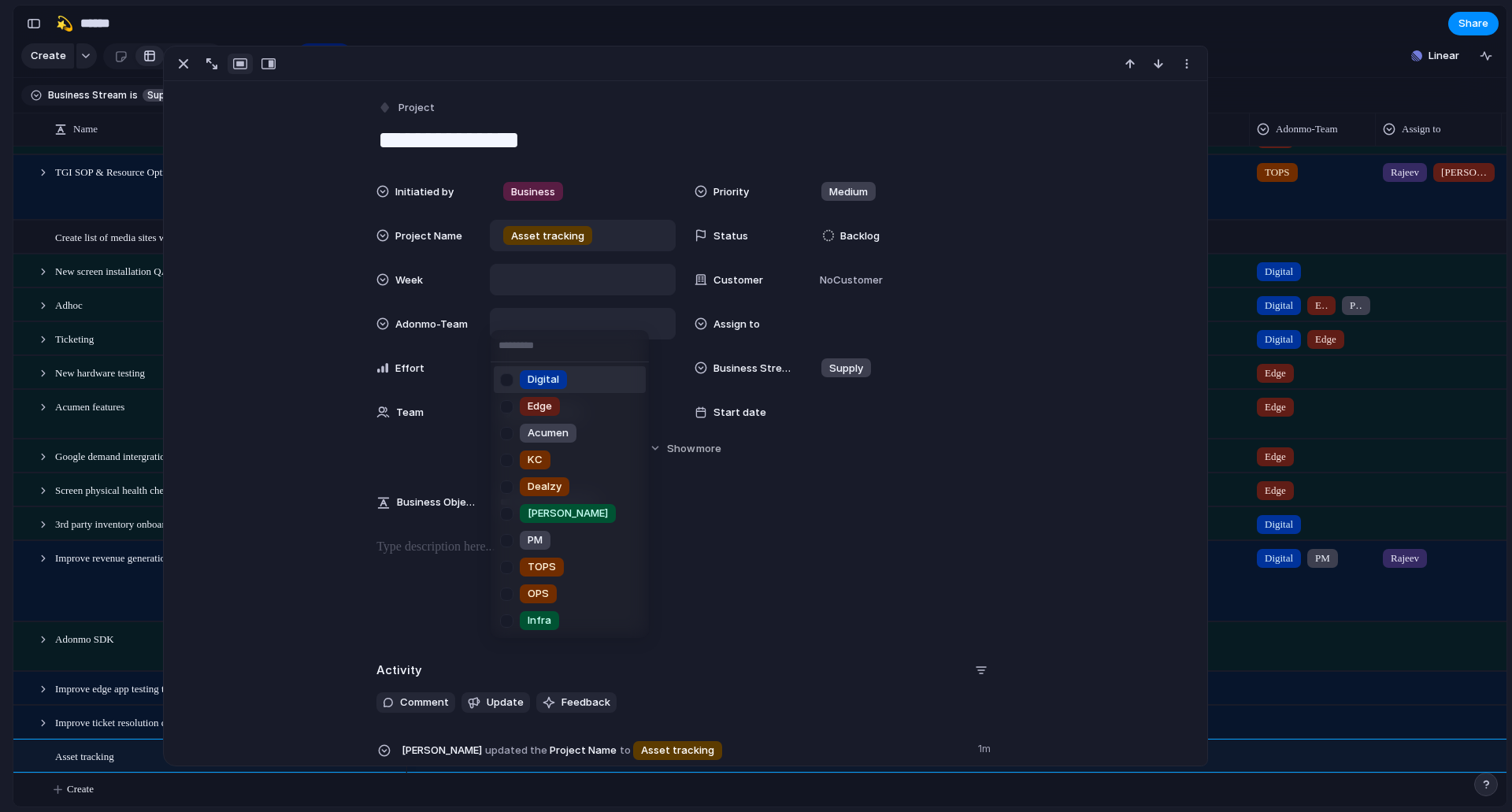
click at [551, 380] on span "Digital" at bounding box center [544, 380] width 32 height 16
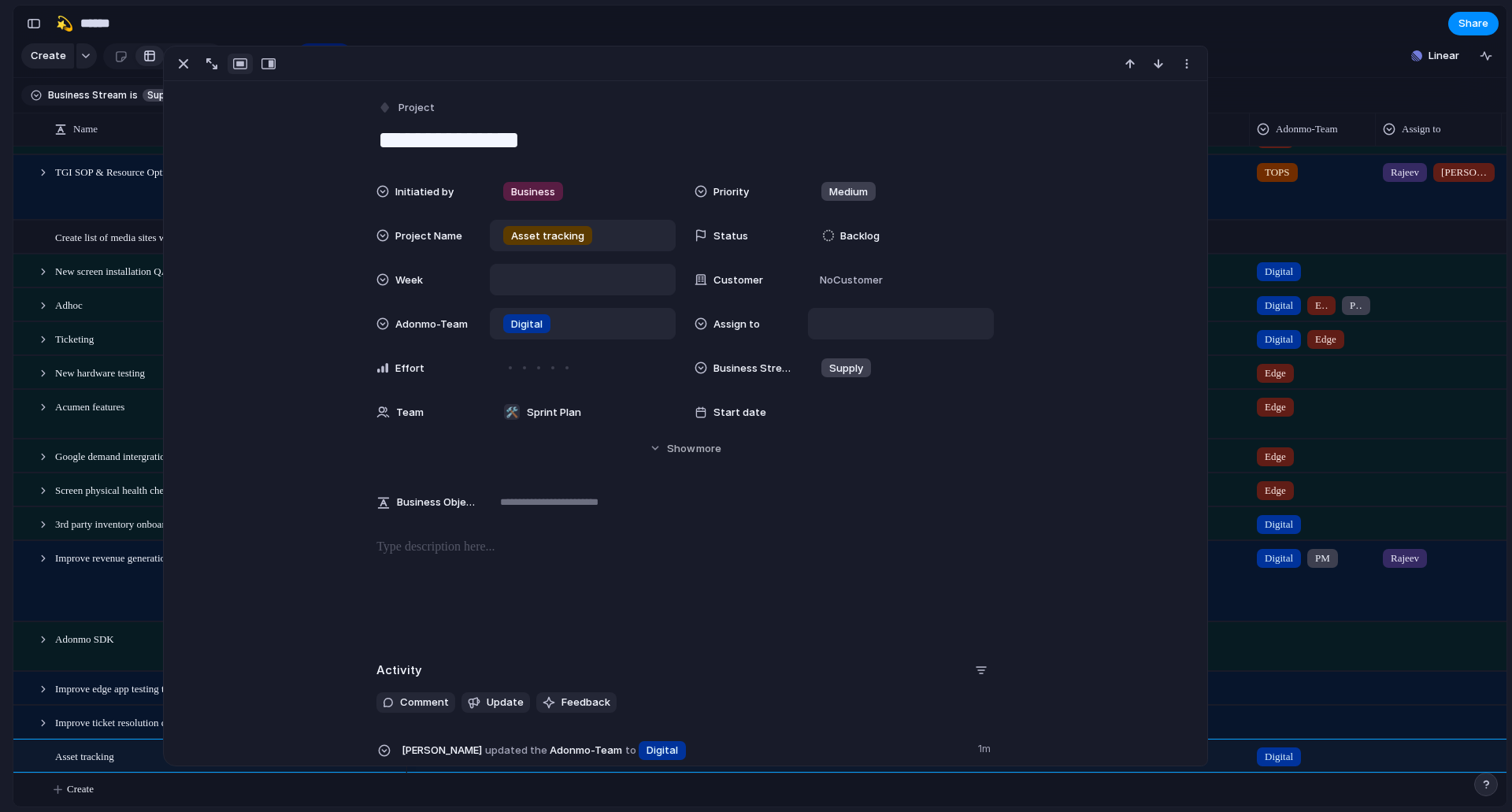
click at [852, 323] on div at bounding box center [901, 324] width 172 height 18
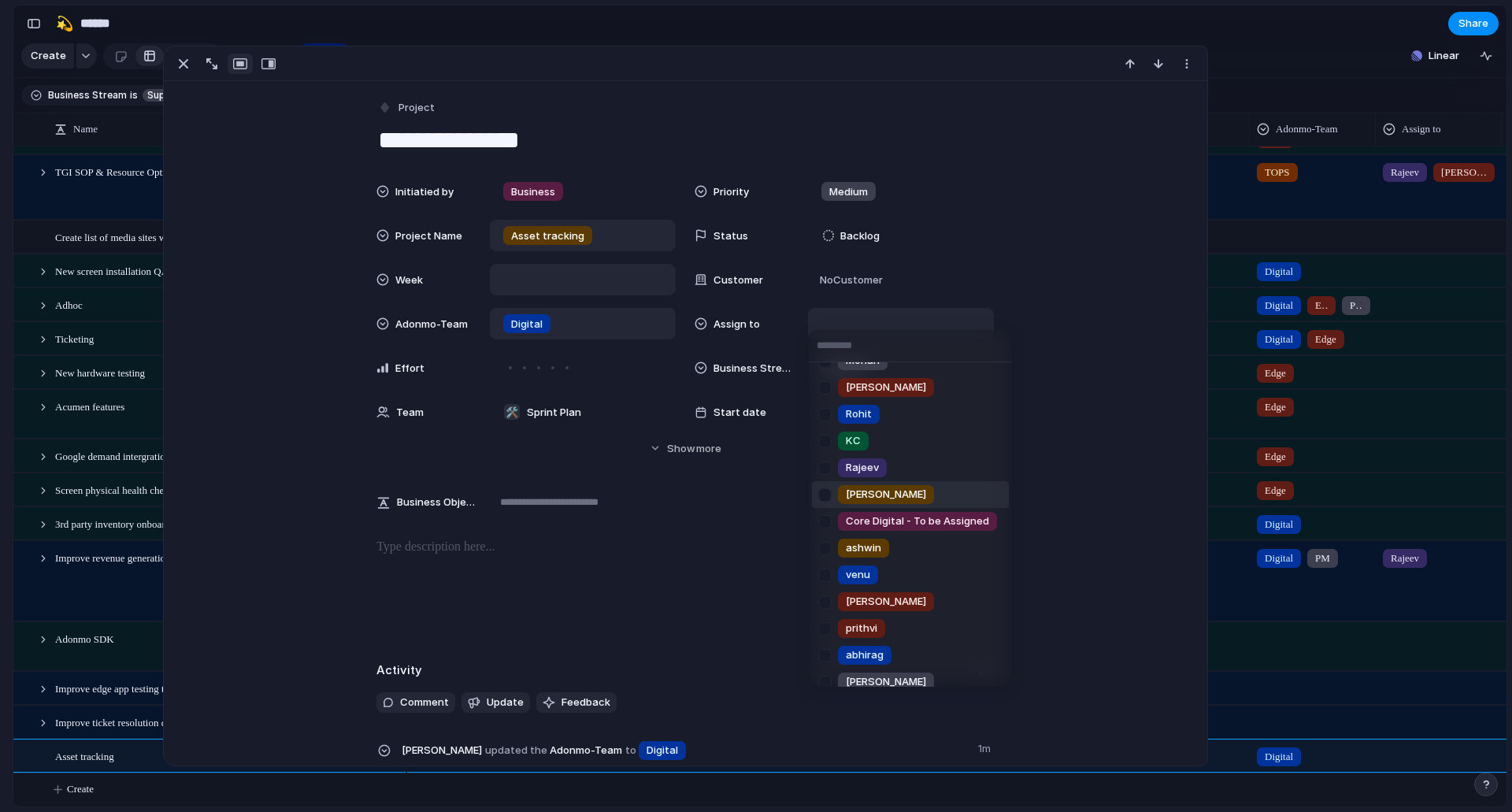
scroll to position [219, 0]
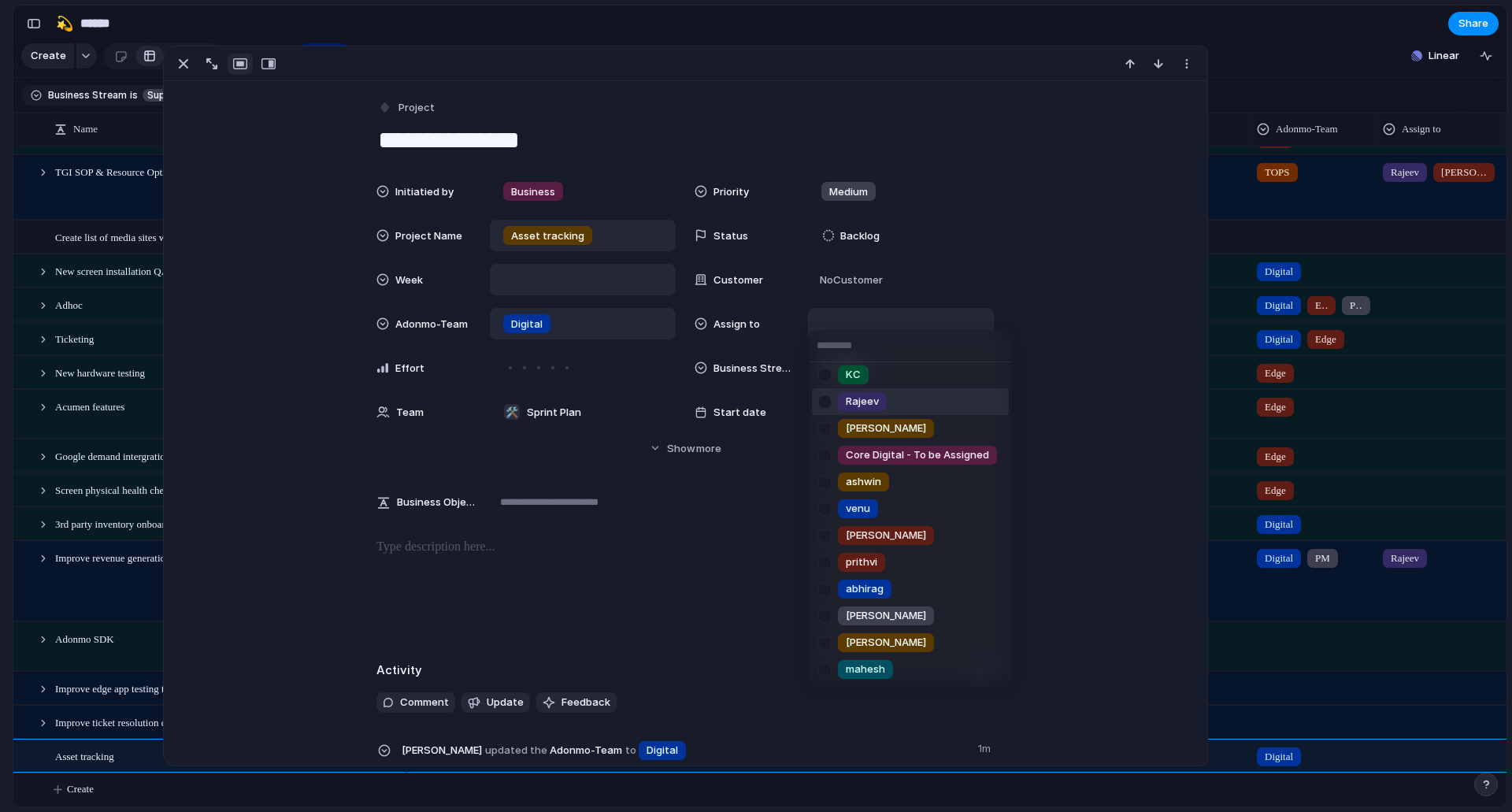
click at [878, 394] on span "Rajeev" at bounding box center [863, 401] width 33 height 16
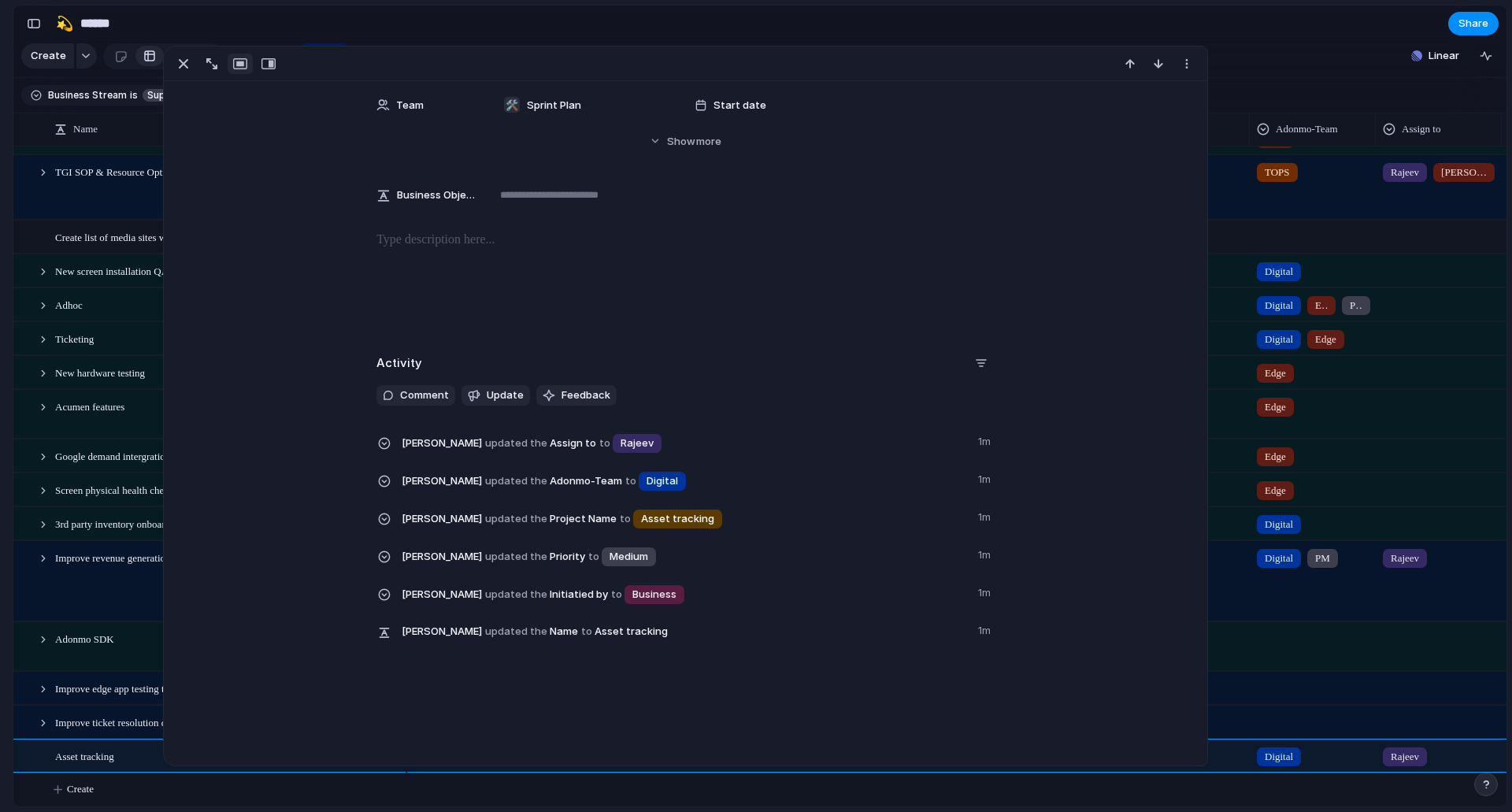
scroll to position [313, 0]
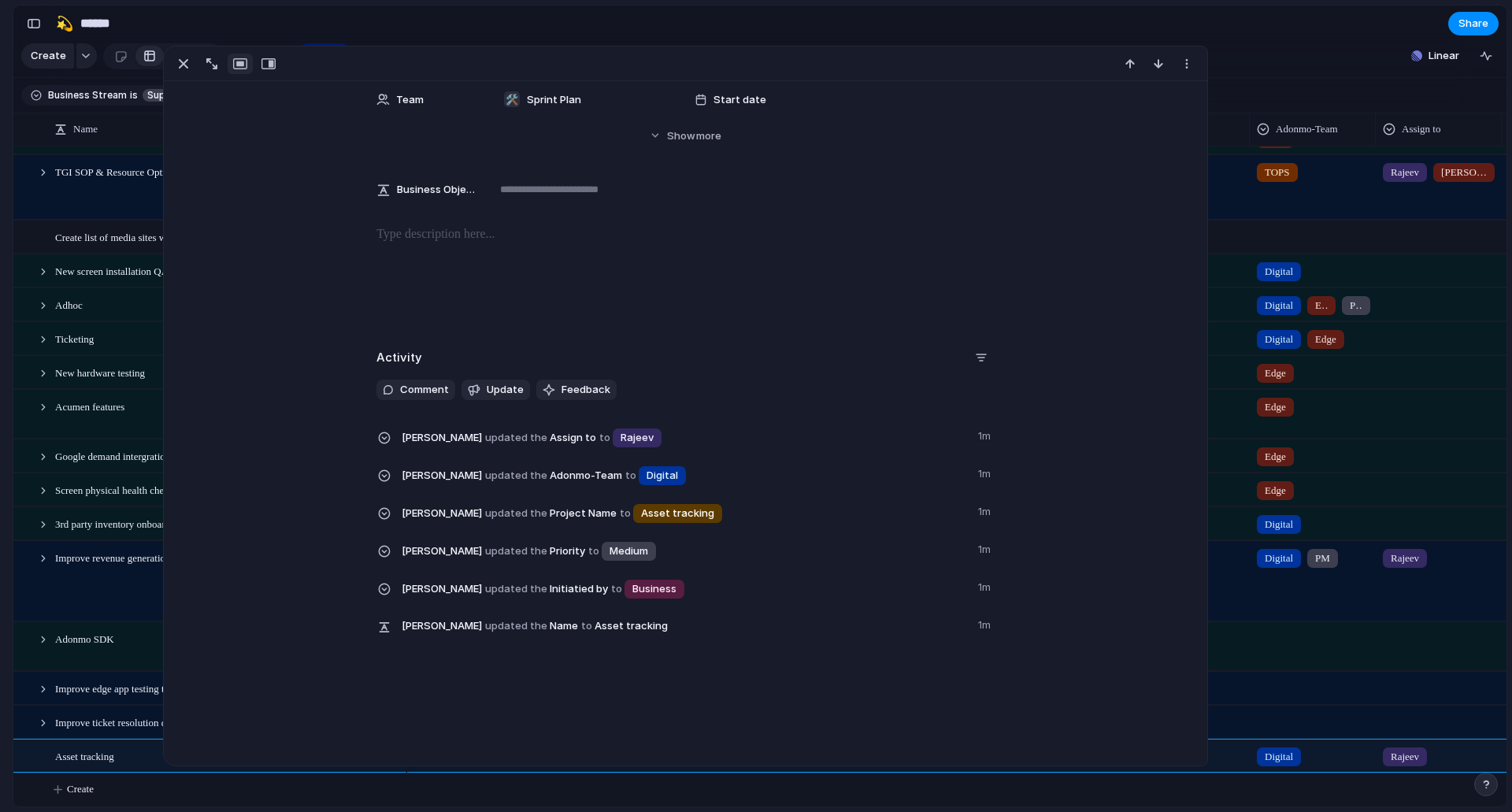
click at [0, 697] on div "× Lifelike prototyping is here Our new tool for prototypes that look exactly li…" at bounding box center [6, 738] width 13 height 137
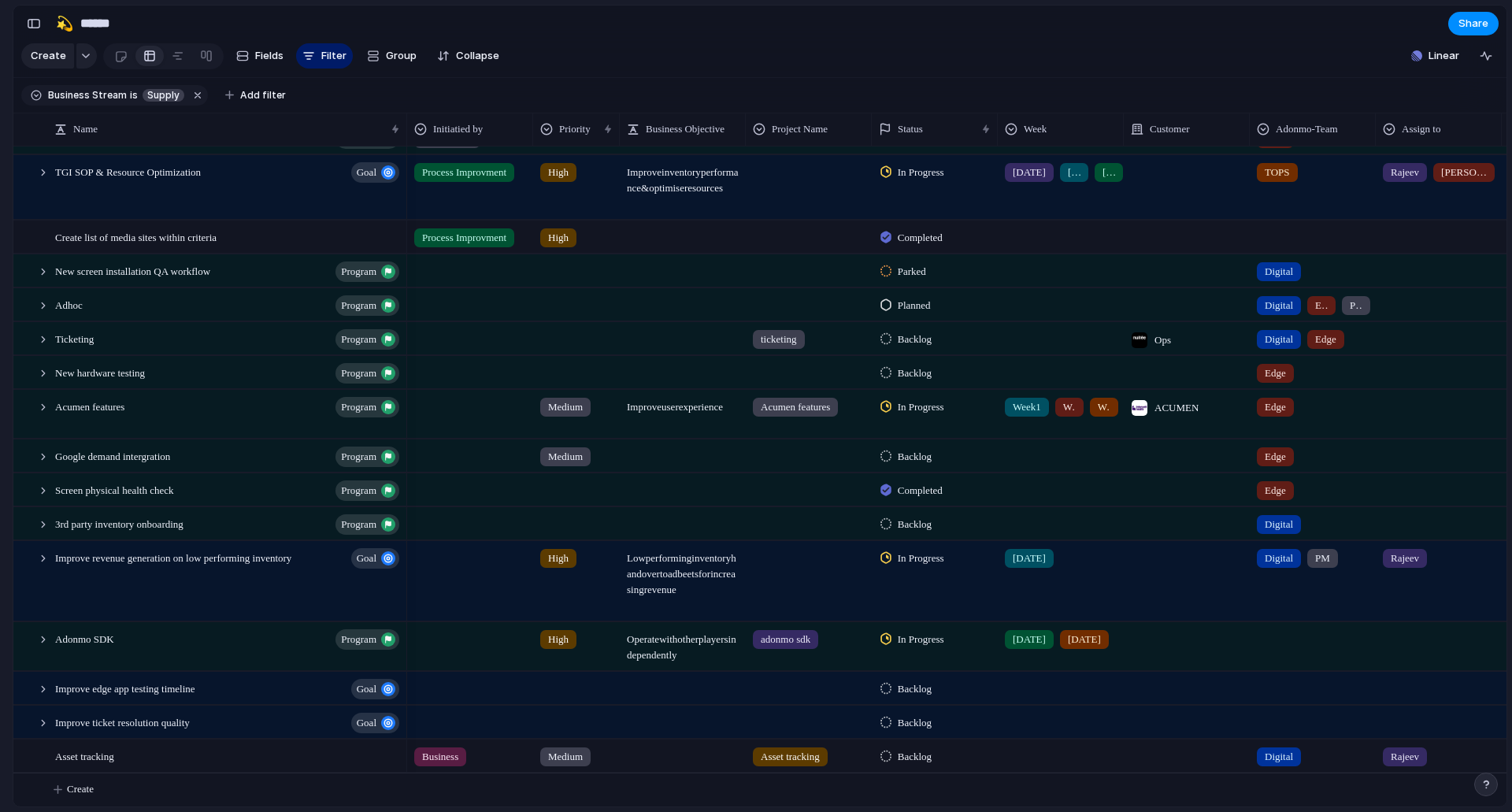
click at [206, 739] on div "Asset tracking" at bounding box center [210, 755] width 393 height 34
click at [201, 749] on div "Asset tracking" at bounding box center [228, 756] width 347 height 32
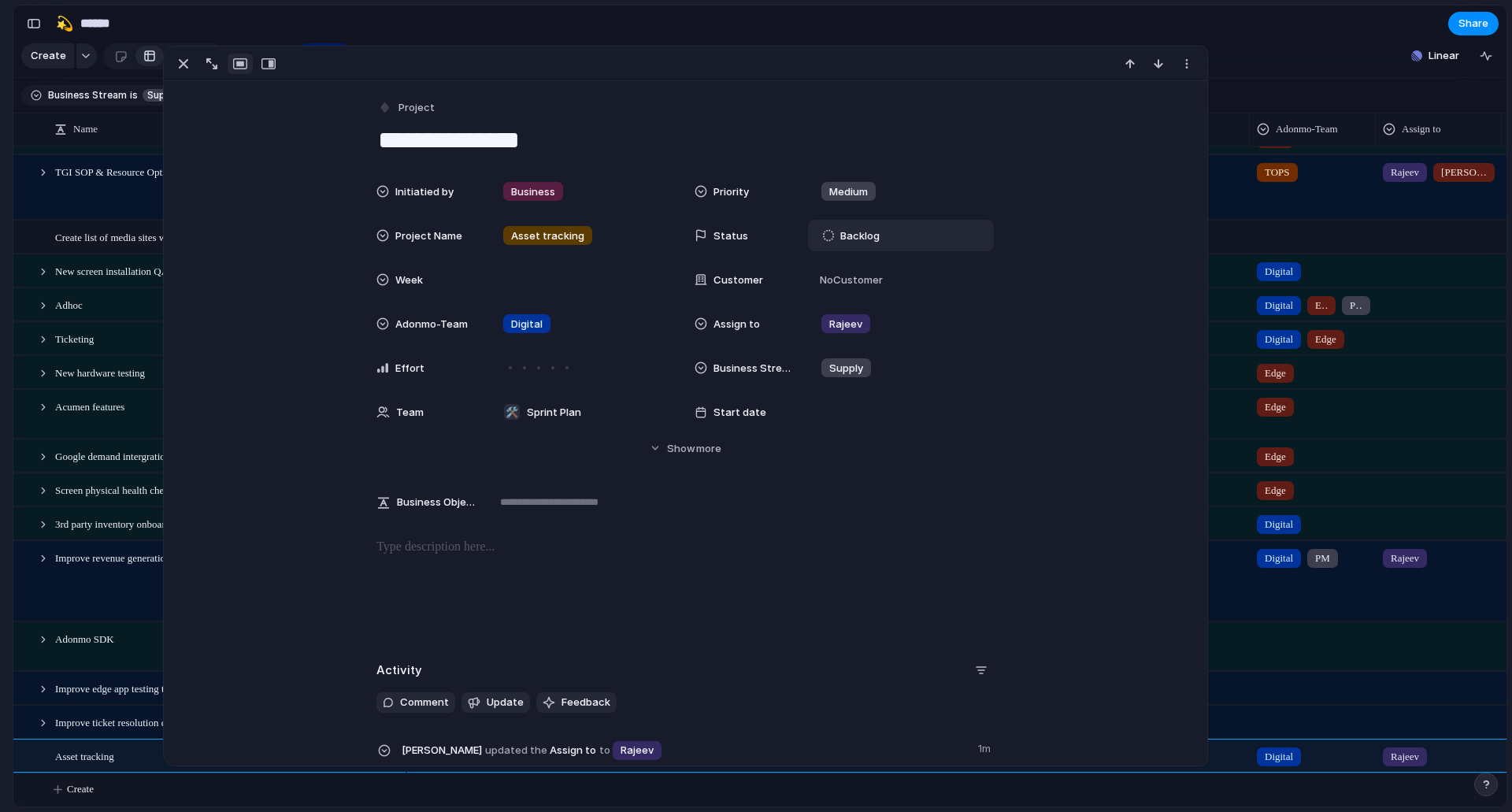
click at [852, 228] on span "Backlog" at bounding box center [860, 236] width 39 height 16
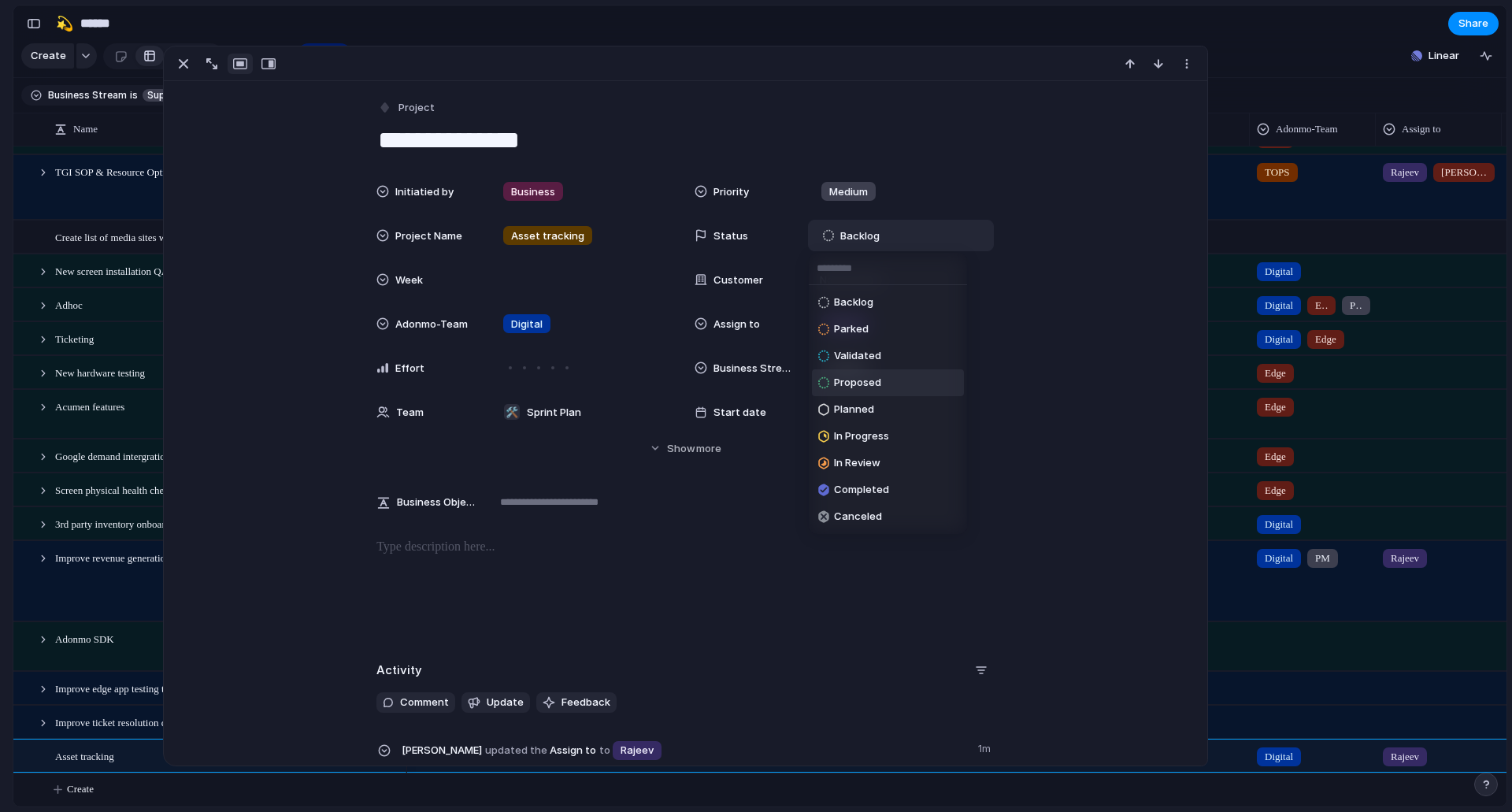
click at [1148, 218] on div "Backlog Parked Validated Proposed Planned In Progress In Review Completed Cance…" at bounding box center [756, 406] width 1512 height 812
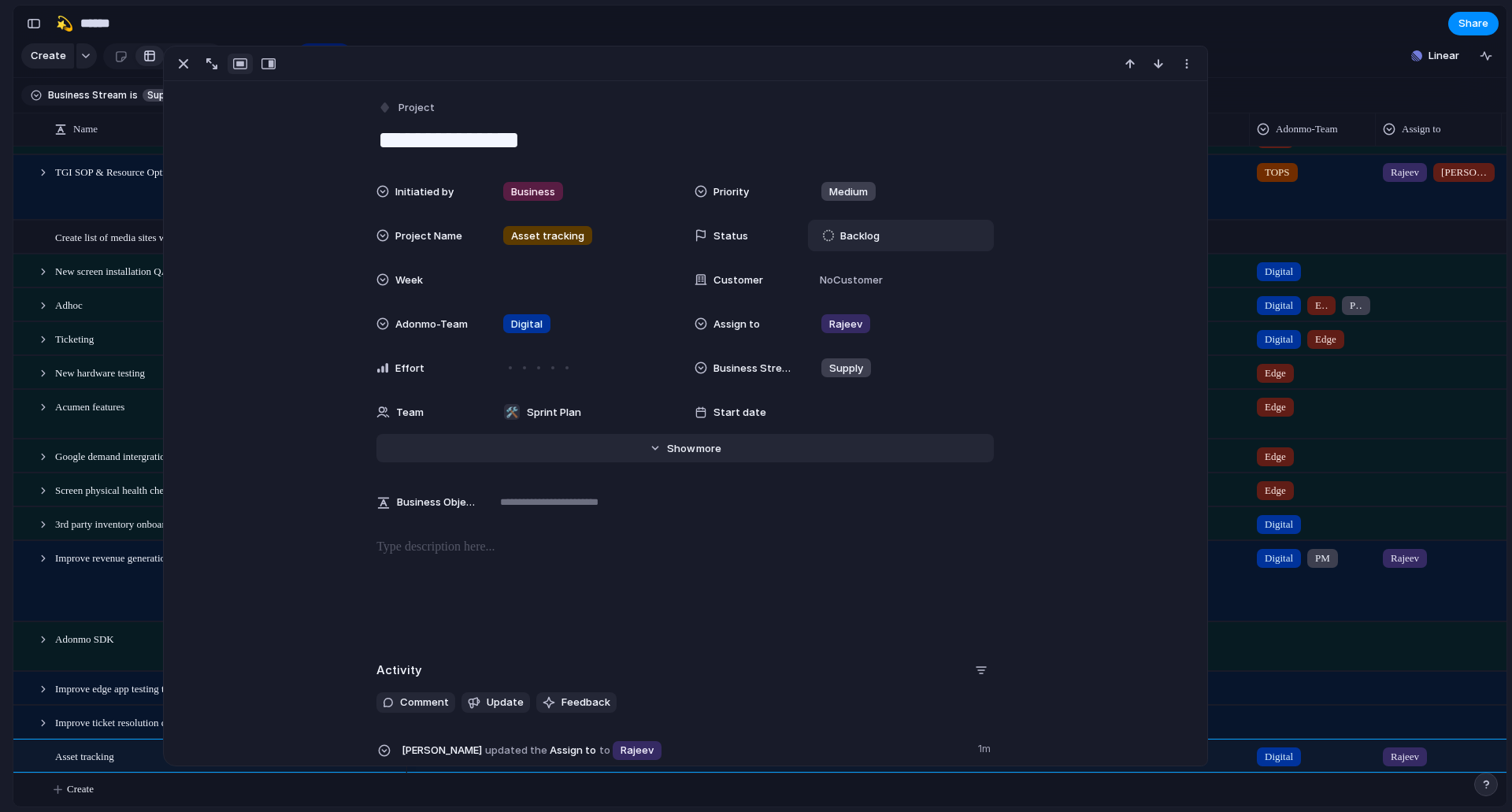
click at [731, 449] on button "Hide Show more" at bounding box center [686, 448] width 618 height 29
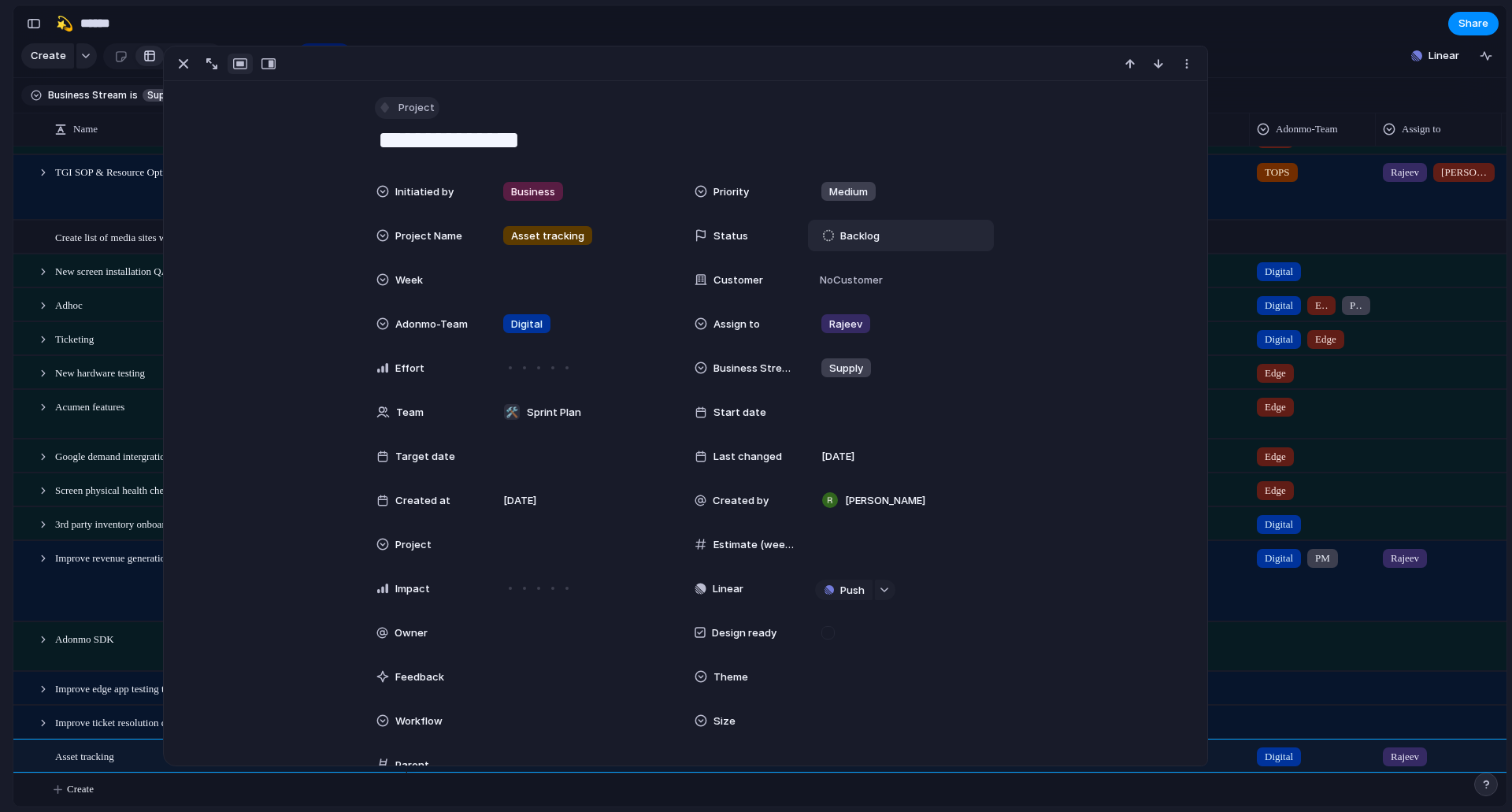
click at [413, 112] on span "Project" at bounding box center [416, 108] width 36 height 16
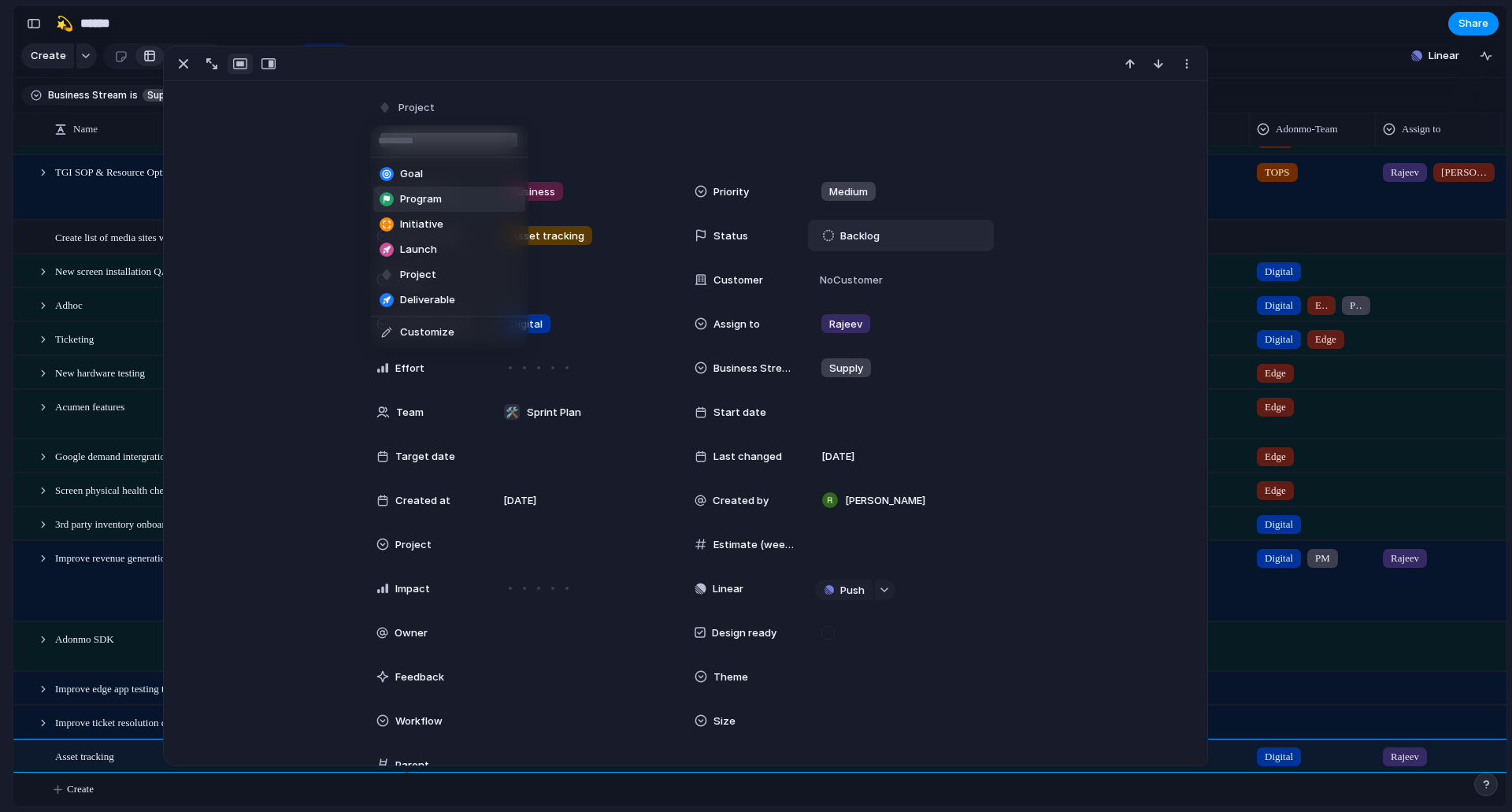
click at [440, 201] on ul "Goal Program Initiative Launch Project Deliverable Customize" at bounding box center [449, 253] width 159 height 191
click at [450, 193] on li "Program" at bounding box center [449, 199] width 152 height 25
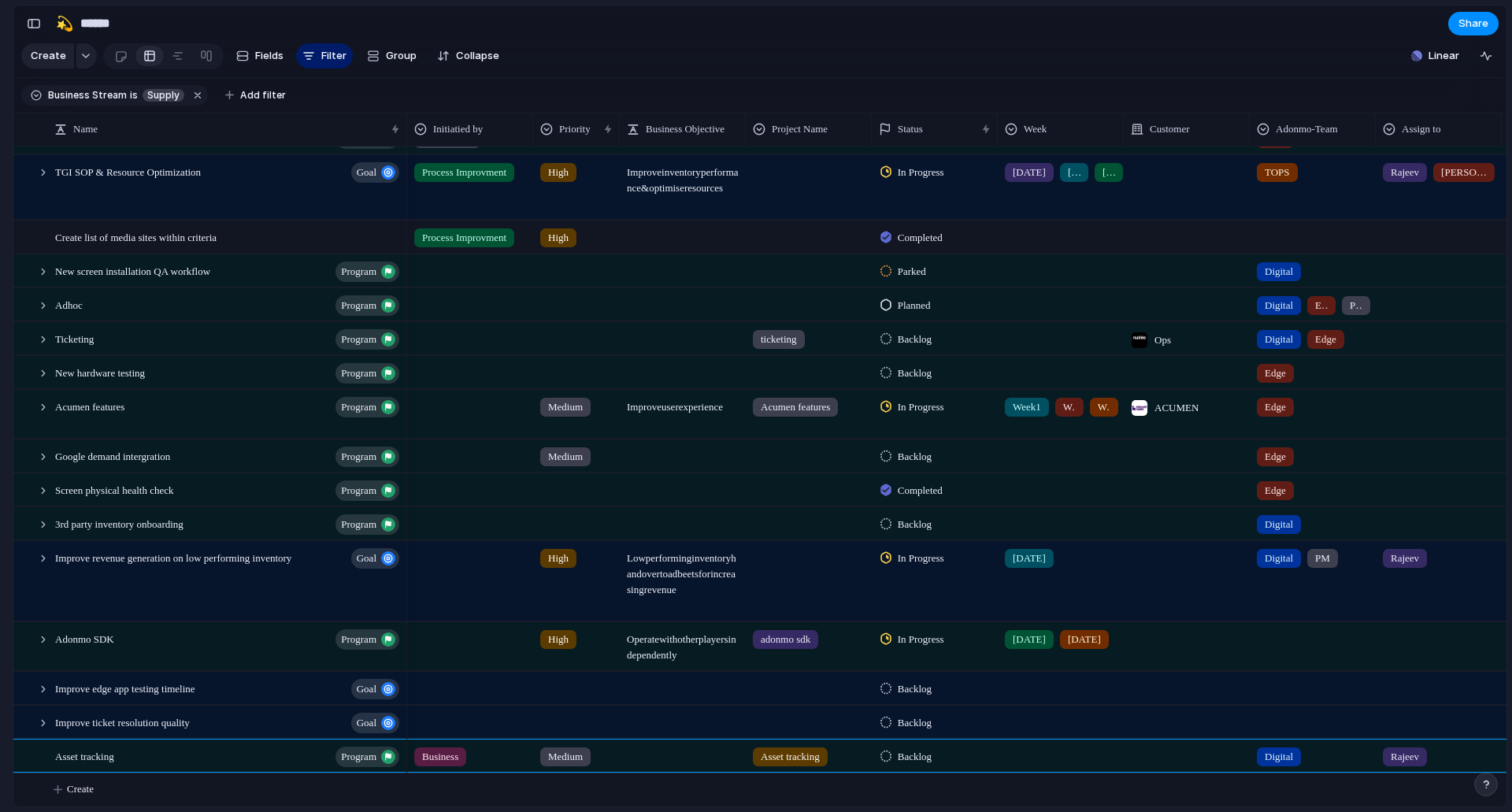
click at [0, 461] on div "Feedback Prototypes My projects 🛠️ Sprint Plan Projects 🍎 June- Digital Plan 🧊 …" at bounding box center [86, 273] width 173 height 547
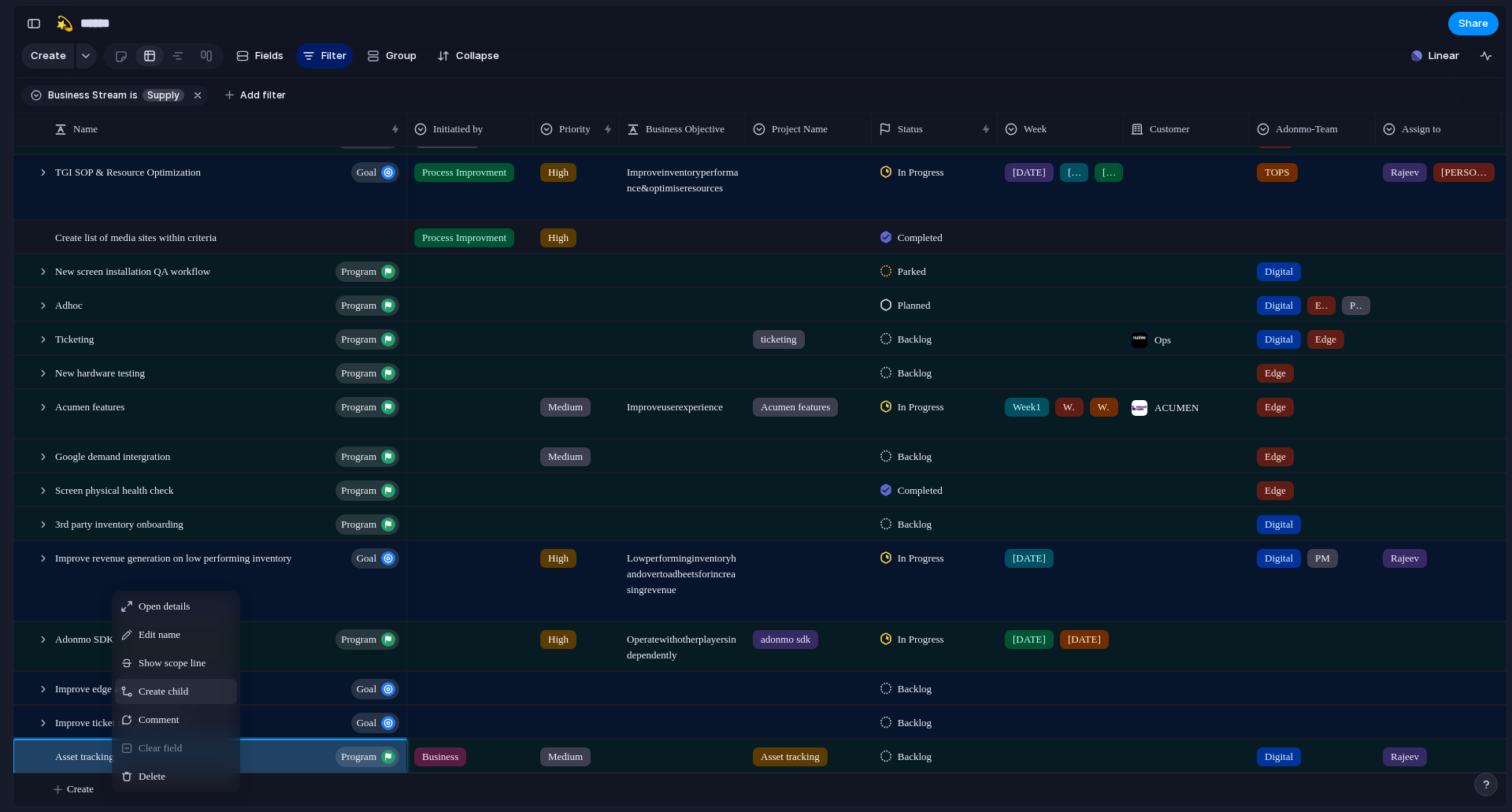
click at [181, 700] on span "Create child" at bounding box center [162, 691] width 49 height 16
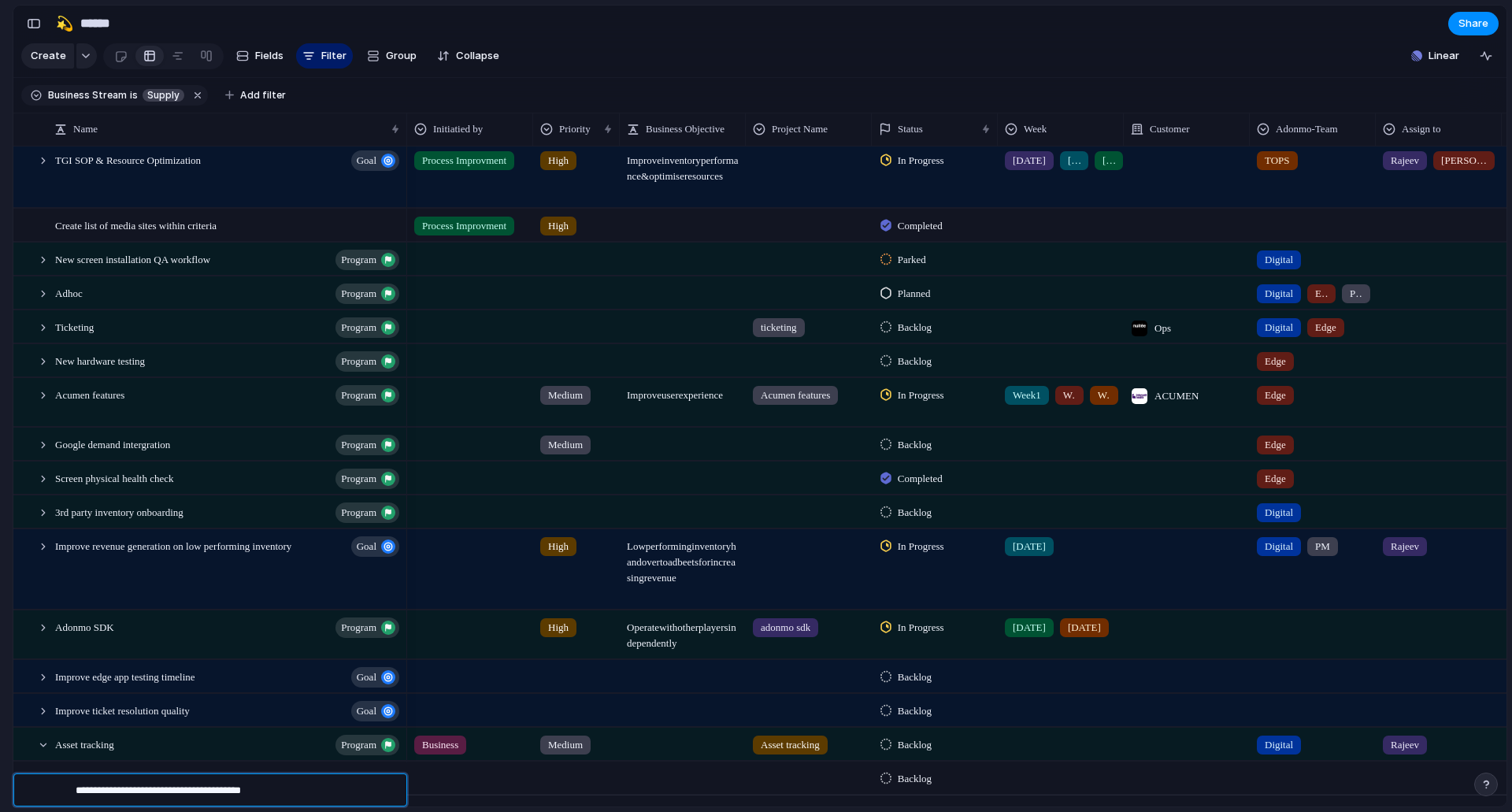
type textarea "**********"
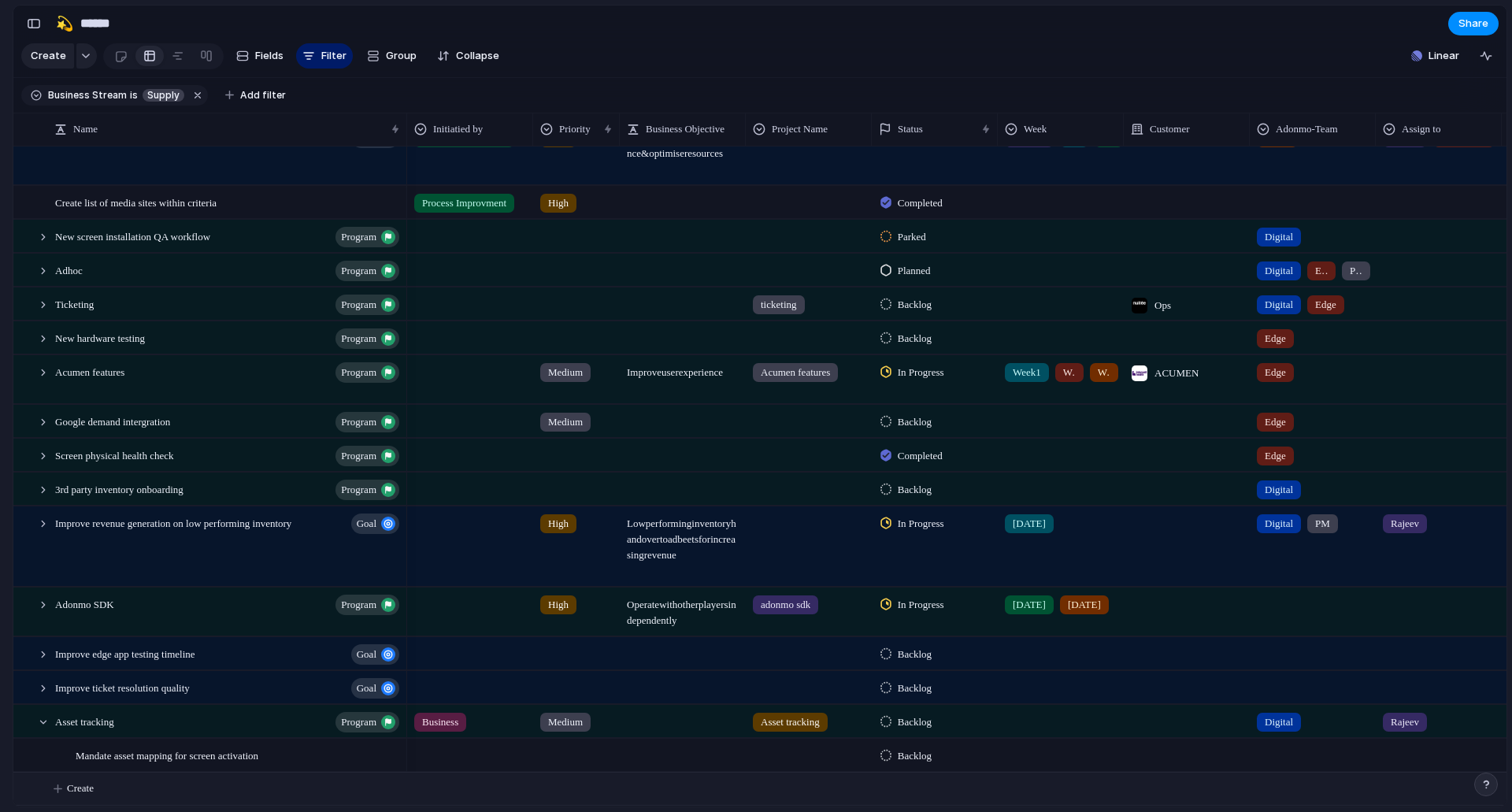
scroll to position [500, 0]
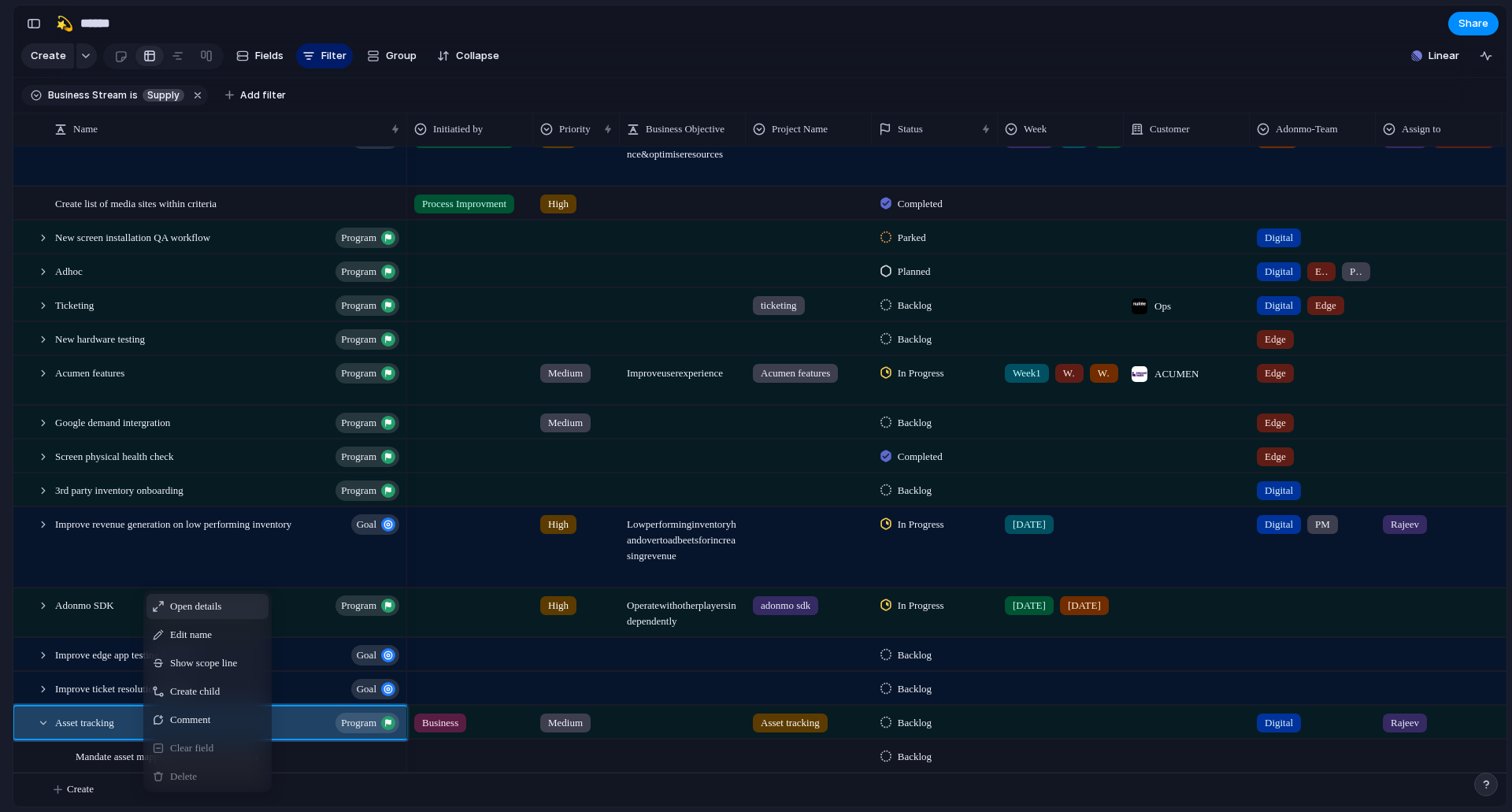
click at [0, 728] on div "× Lifelike prototyping is here Our new tool for prototypes that look exactly li…" at bounding box center [6, 738] width 13 height 137
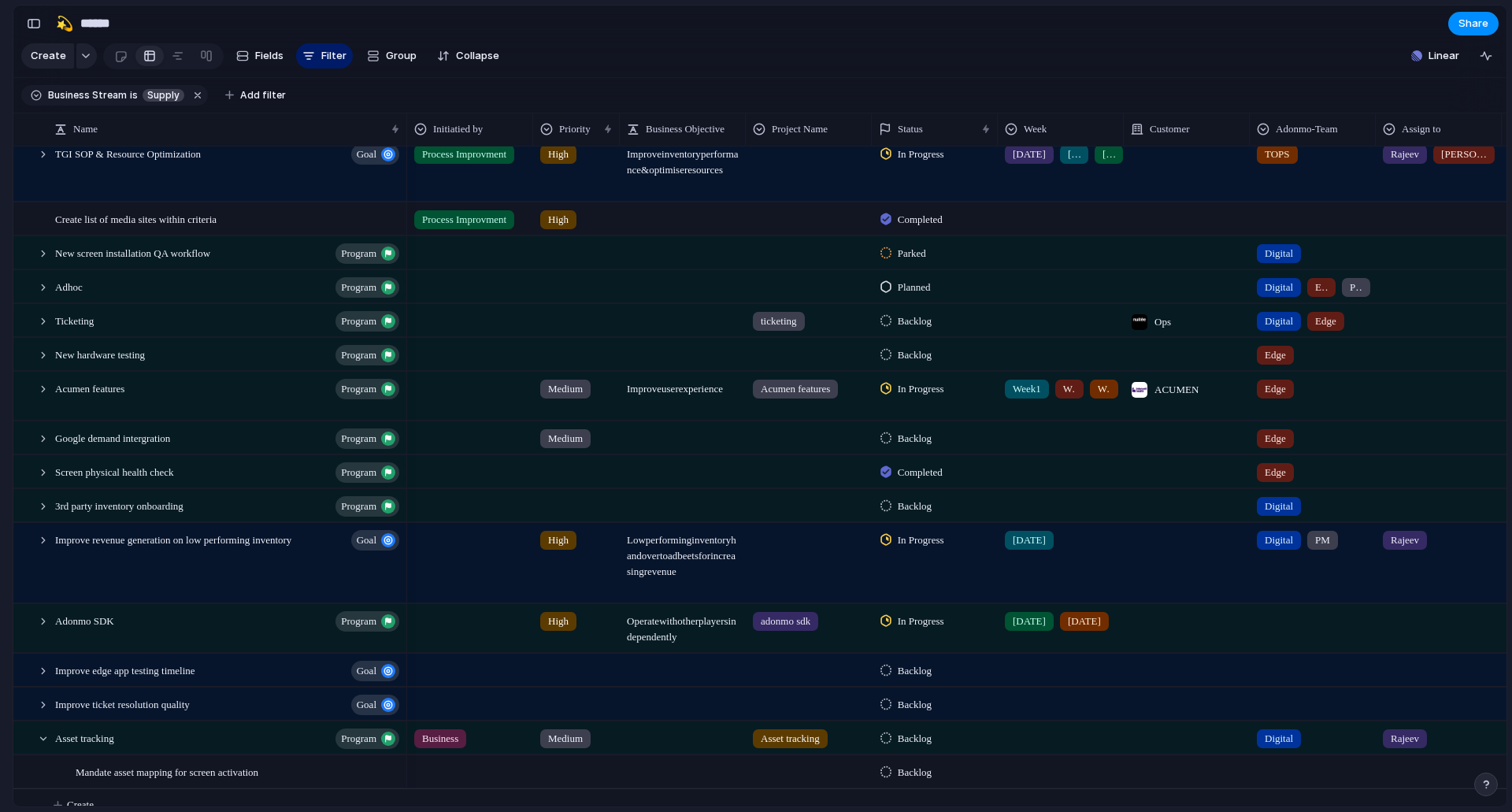
scroll to position [0, 0]
